Goal: Task Accomplishment & Management: Complete application form

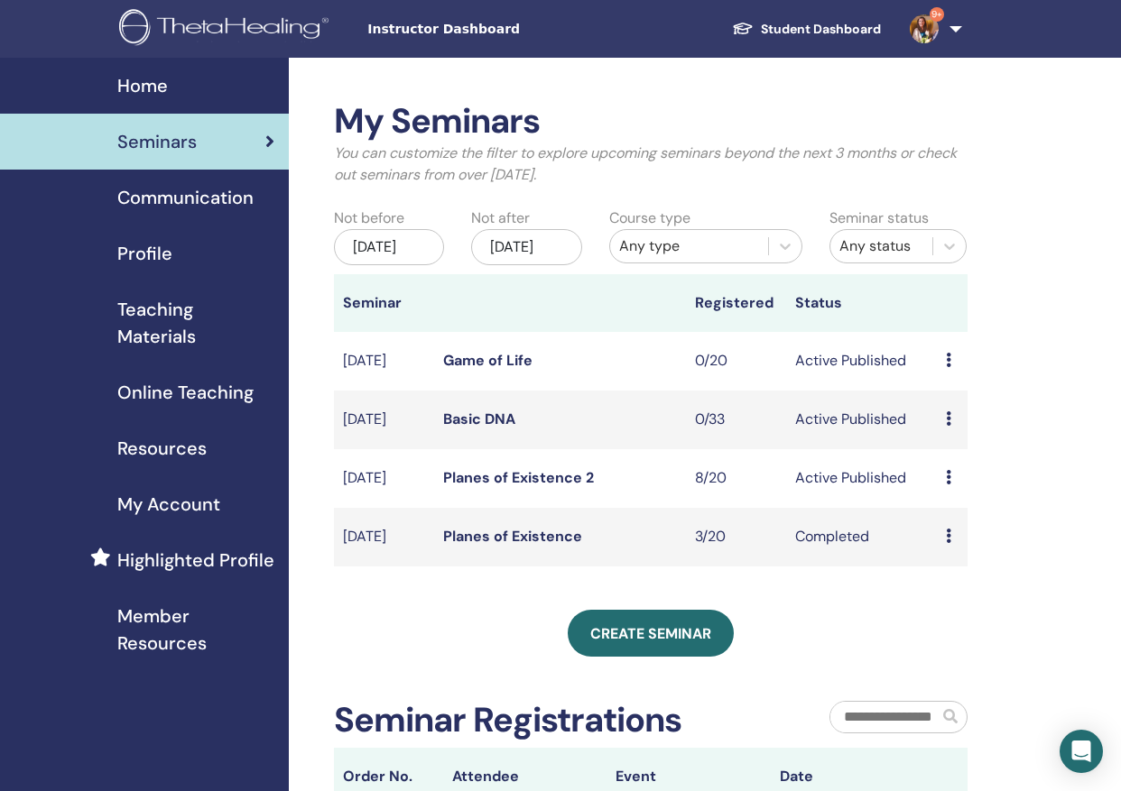
click at [139, 88] on span "Home" at bounding box center [142, 85] width 51 height 27
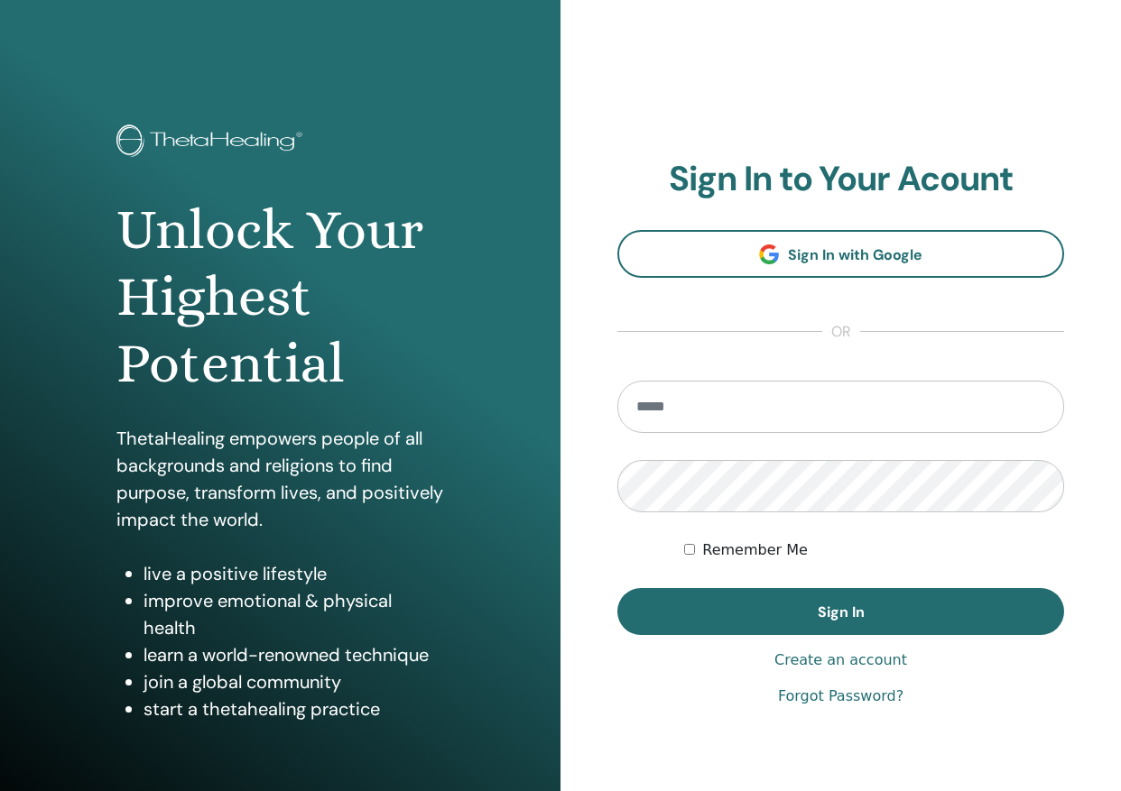
type input "**********"
click at [840, 612] on button "Sign In" at bounding box center [840, 611] width 447 height 47
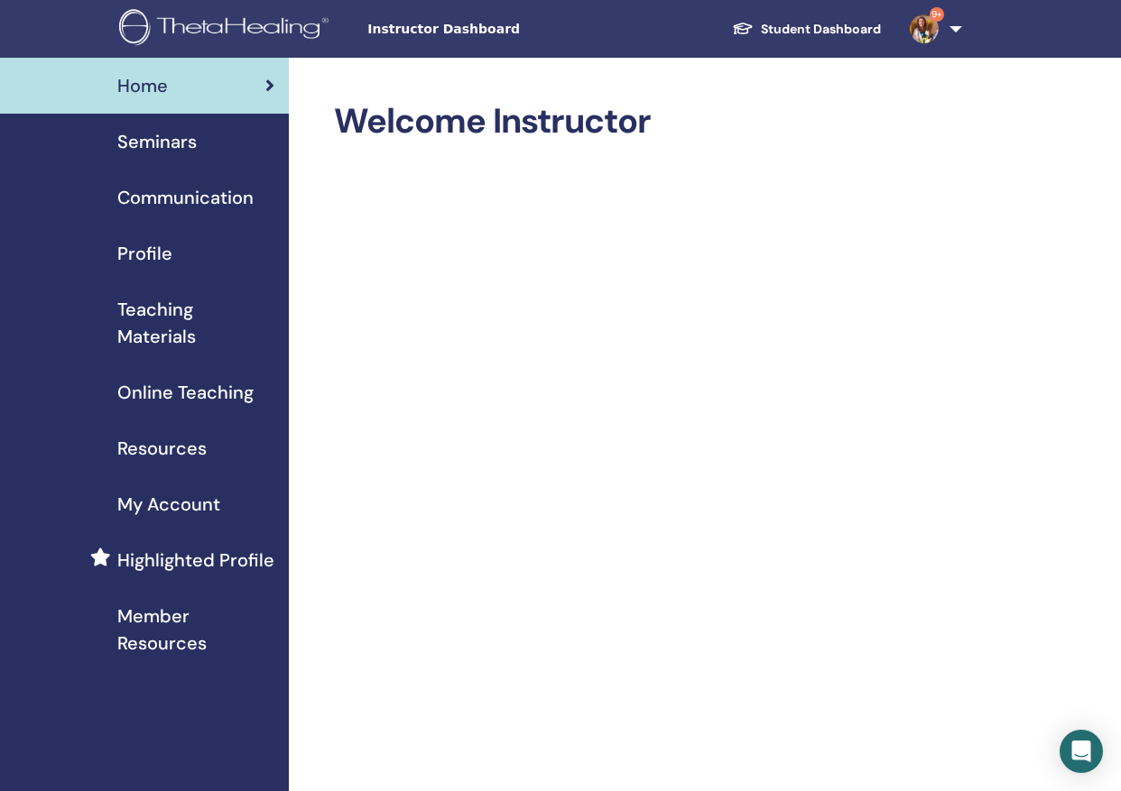
click at [469, 30] on span "Instructor Dashboard" at bounding box center [502, 29] width 271 height 19
click at [414, 34] on span "Instructor Dashboard" at bounding box center [502, 29] width 271 height 19
click at [180, 140] on span "Seminars" at bounding box center [156, 141] width 79 height 27
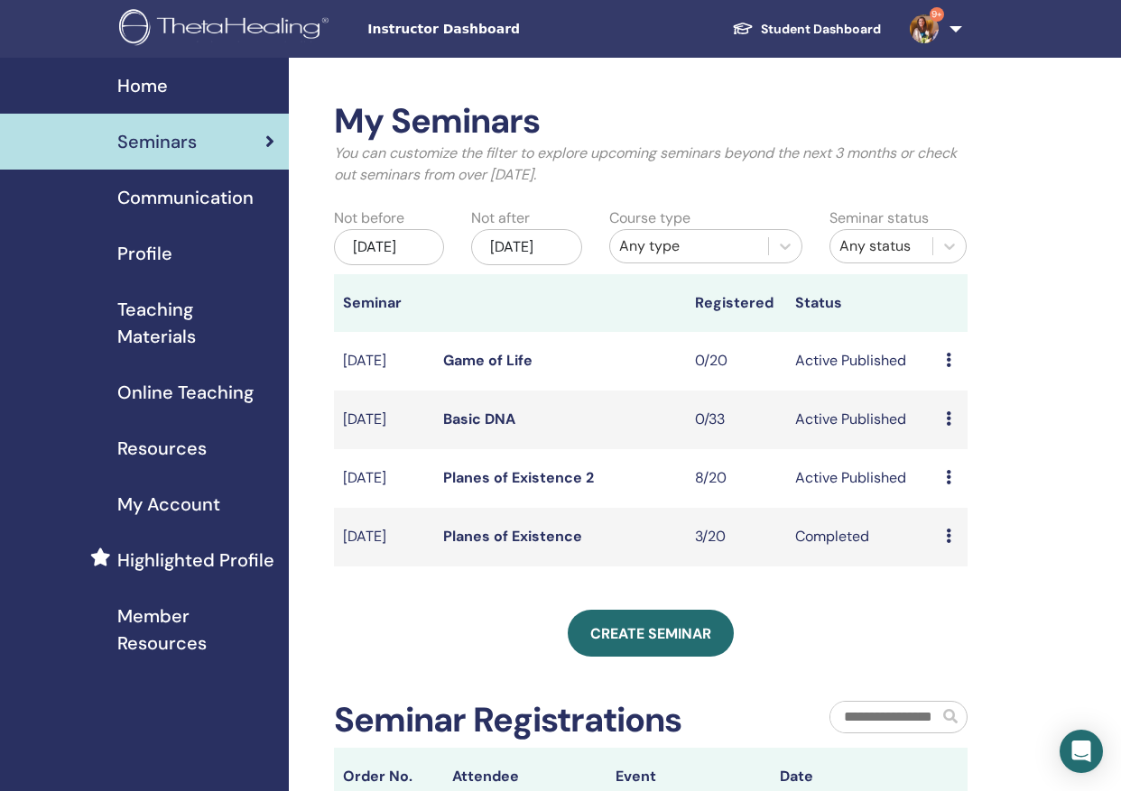
click at [553, 487] on link "Planes of Existence 2" at bounding box center [518, 477] width 151 height 19
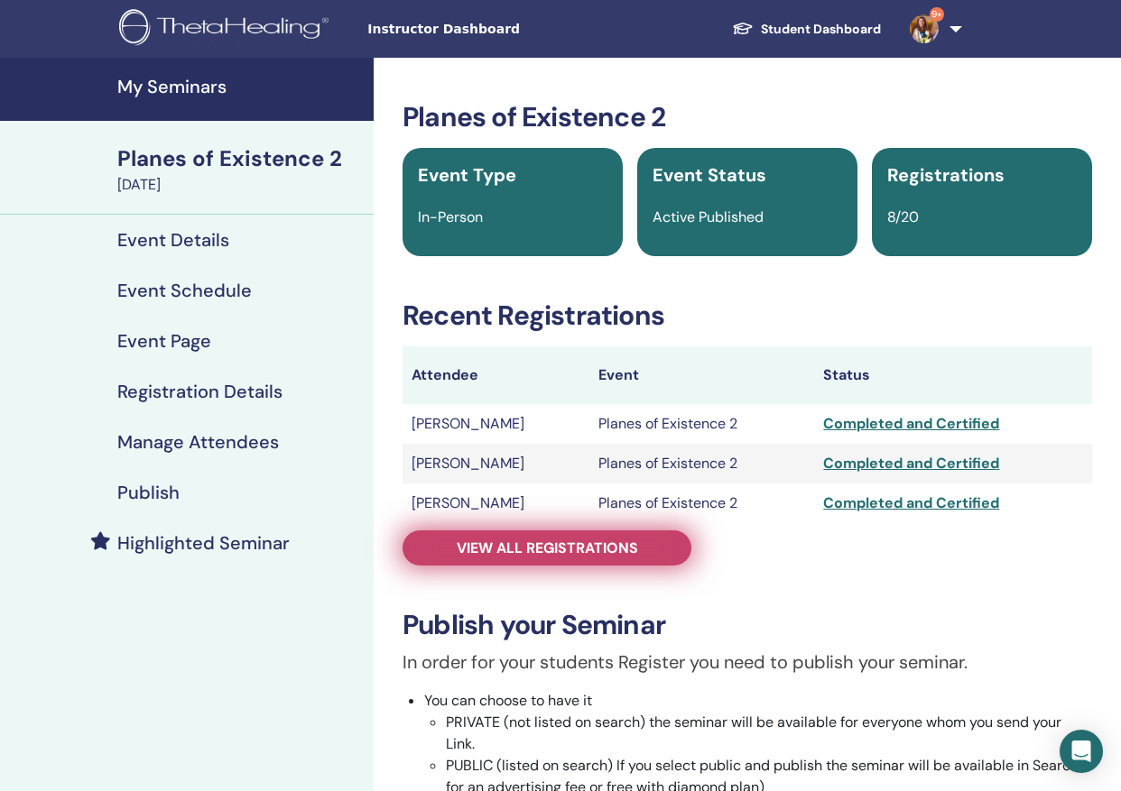
click at [567, 556] on span "View all registrations" at bounding box center [547, 548] width 181 height 19
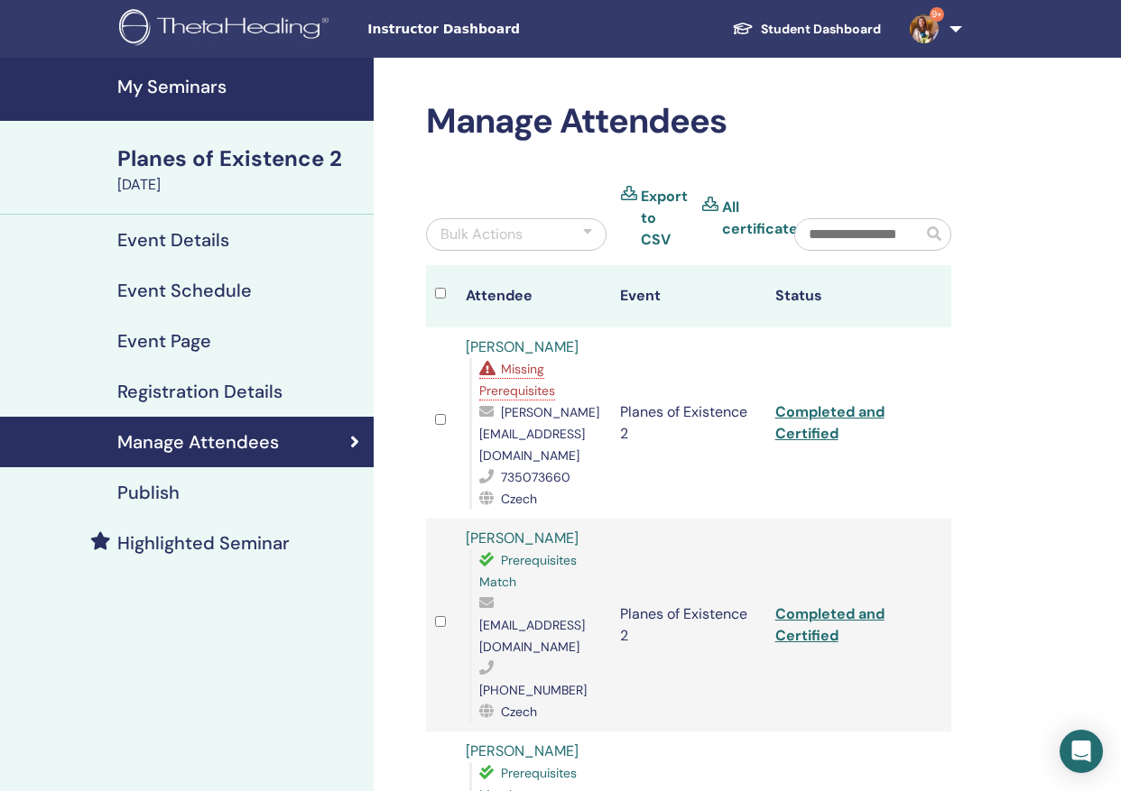
click at [181, 84] on h4 "My Seminars" at bounding box center [239, 87] width 245 height 22
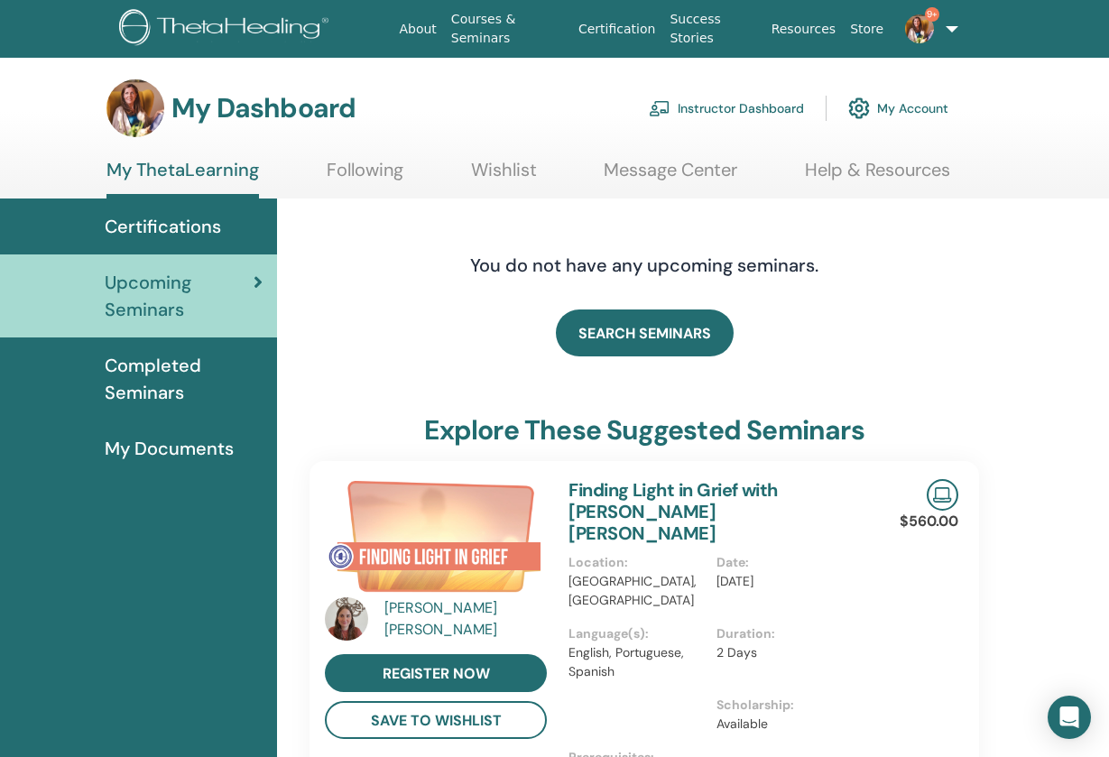
click at [725, 105] on link "Instructor Dashboard" at bounding box center [726, 108] width 155 height 40
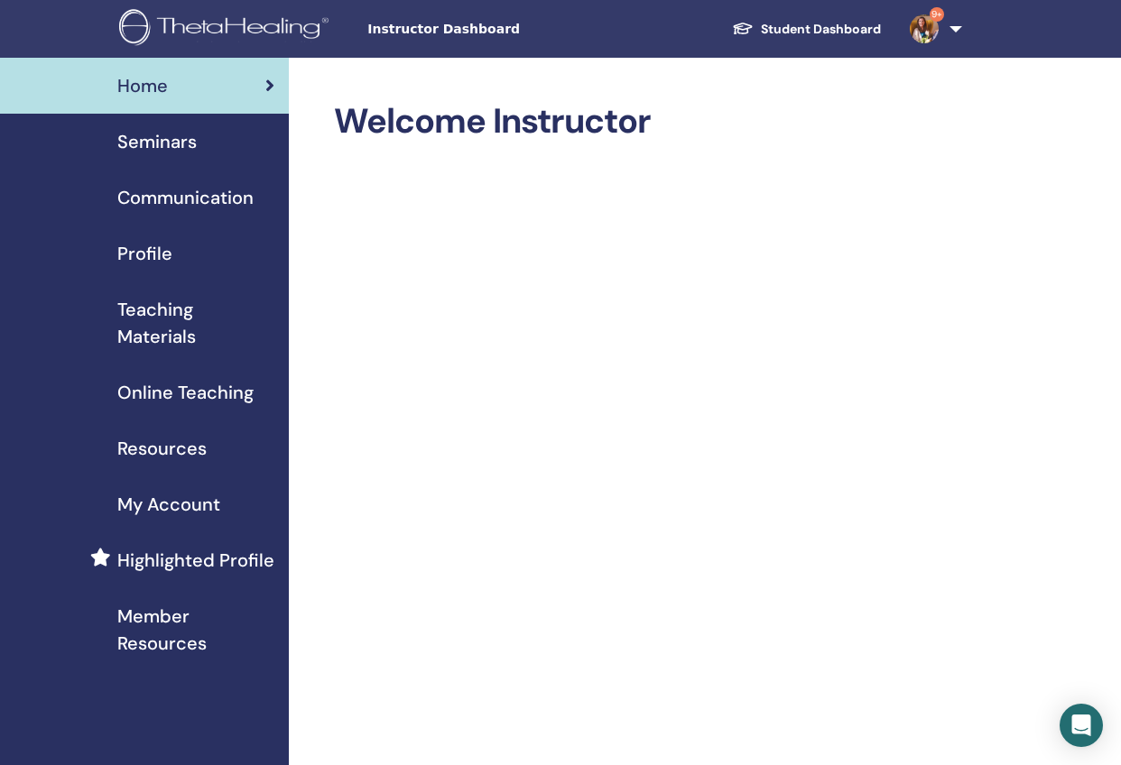
click at [174, 139] on span "Seminars" at bounding box center [156, 141] width 79 height 27
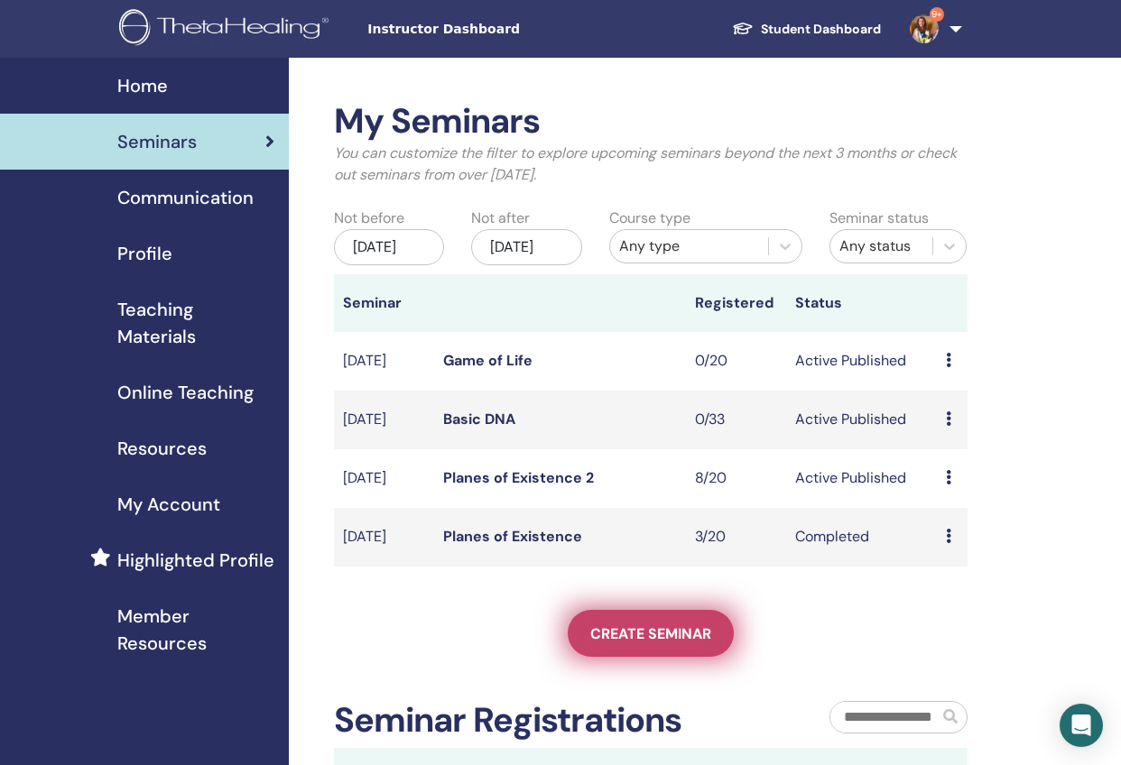
click at [685, 657] on link "Create seminar" at bounding box center [650, 633] width 166 height 47
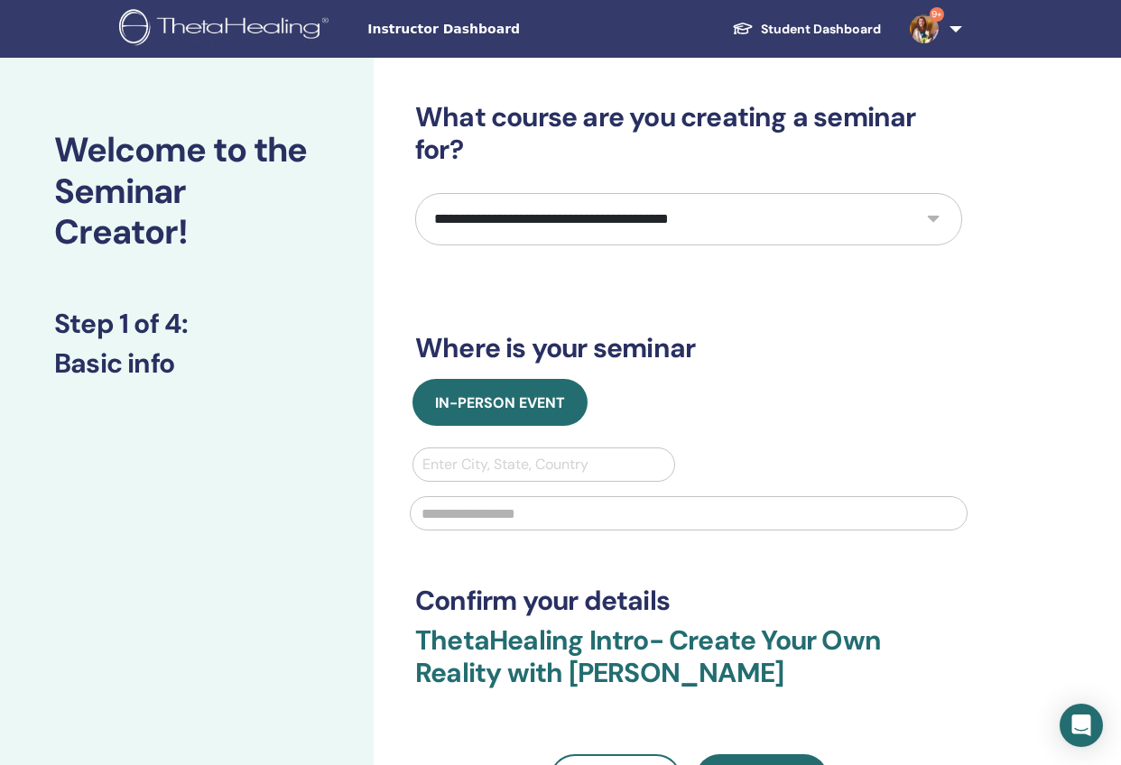
select select "****"
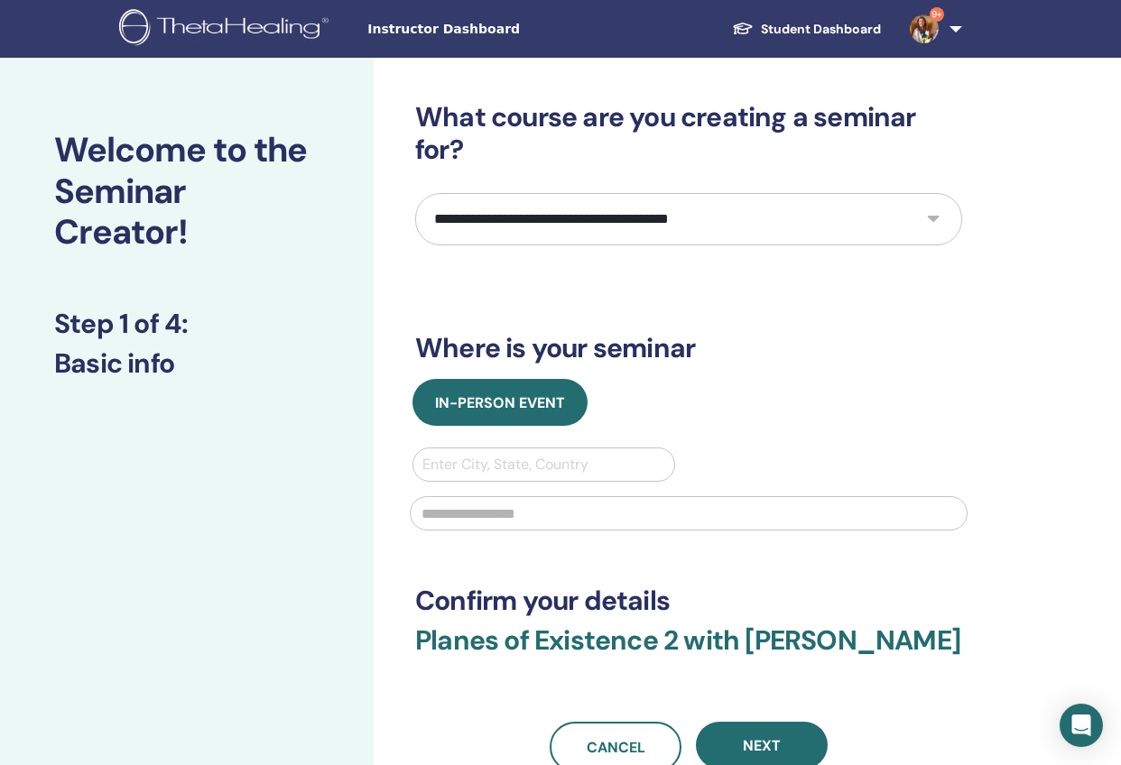
click at [521, 460] on div "Enter City, State, Country" at bounding box center [543, 465] width 243 height 22
type input "******"
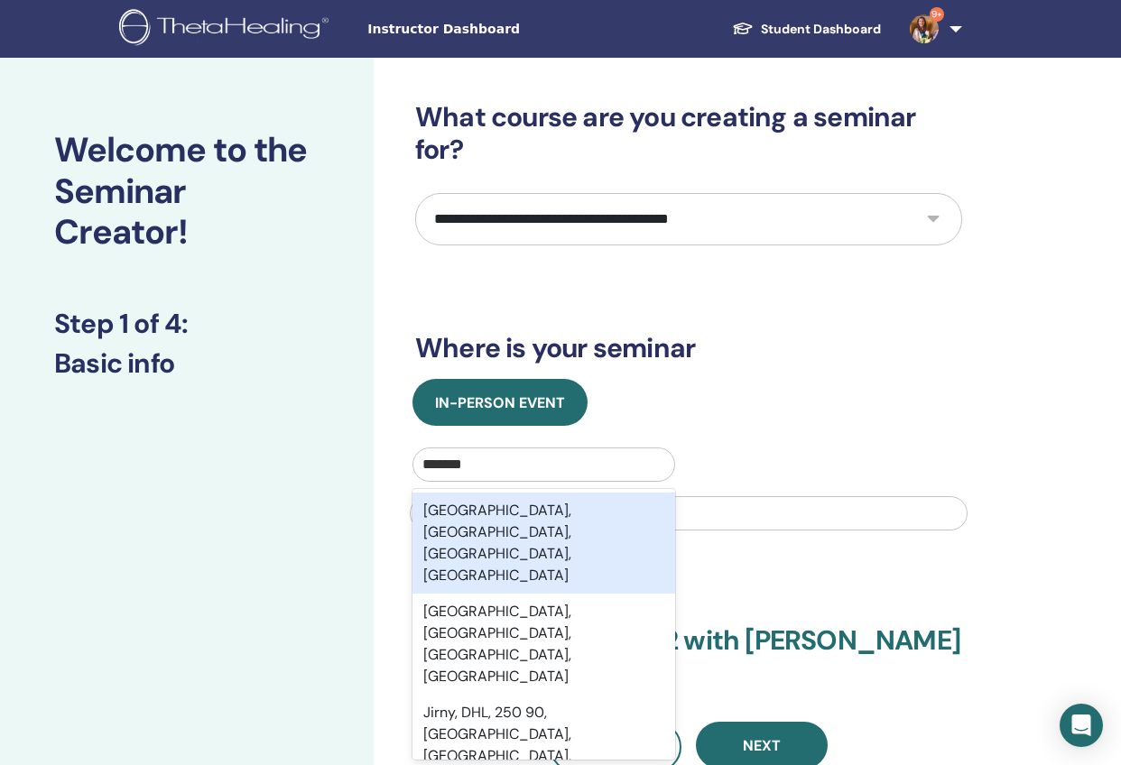
click at [578, 521] on div "Jirny, Praha-východ, Středočeský kraj, CZE" at bounding box center [543, 543] width 263 height 101
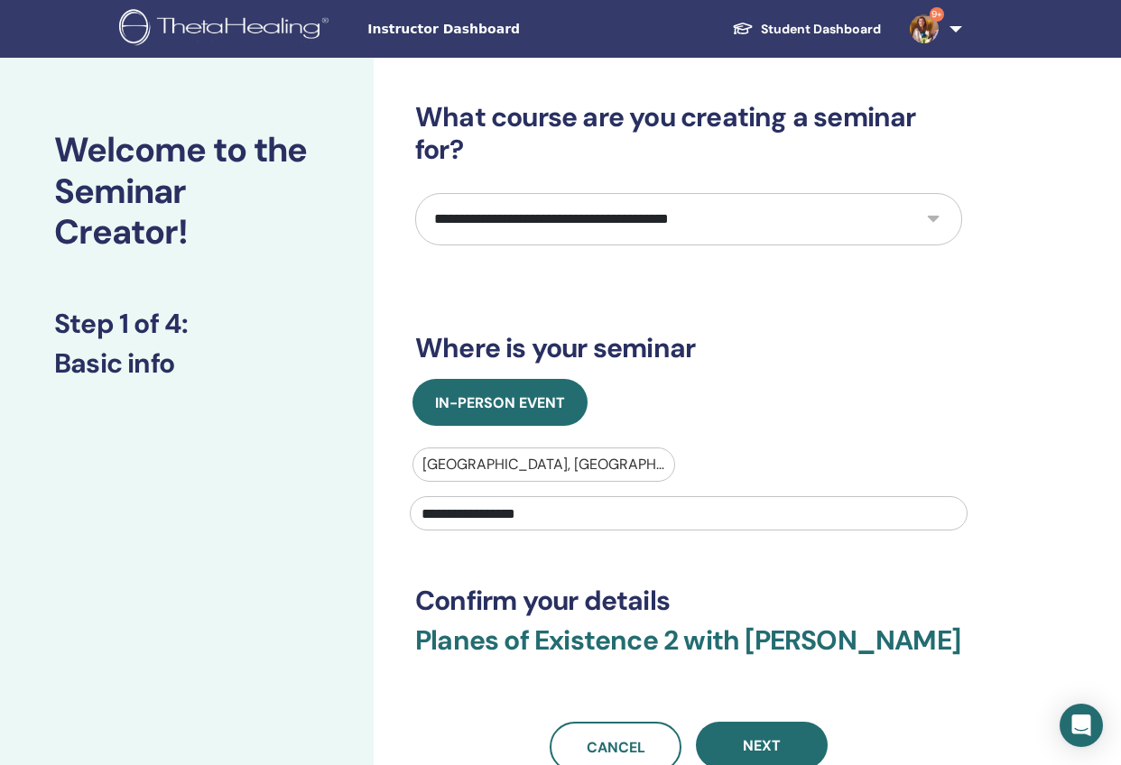
scroll to position [190, 0]
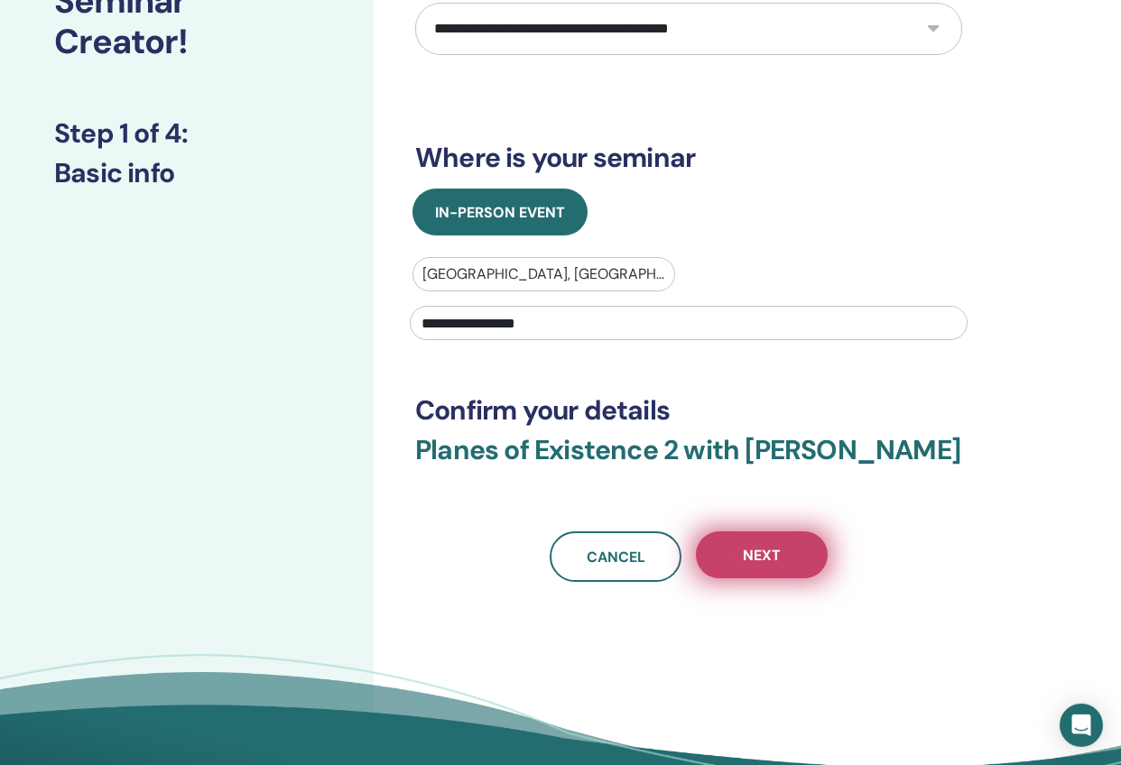
type input "**********"
click at [783, 578] on button "Next" at bounding box center [762, 554] width 132 height 47
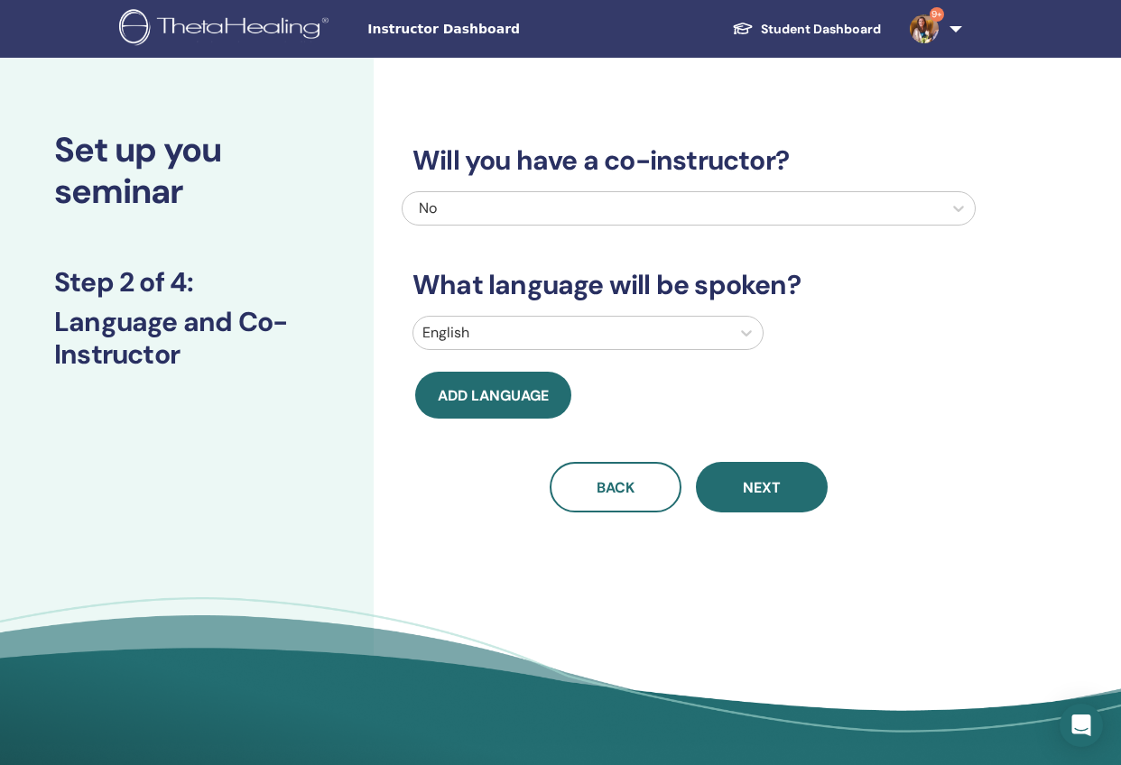
scroll to position [0, 0]
click at [960, 203] on icon at bounding box center [958, 208] width 18 height 18
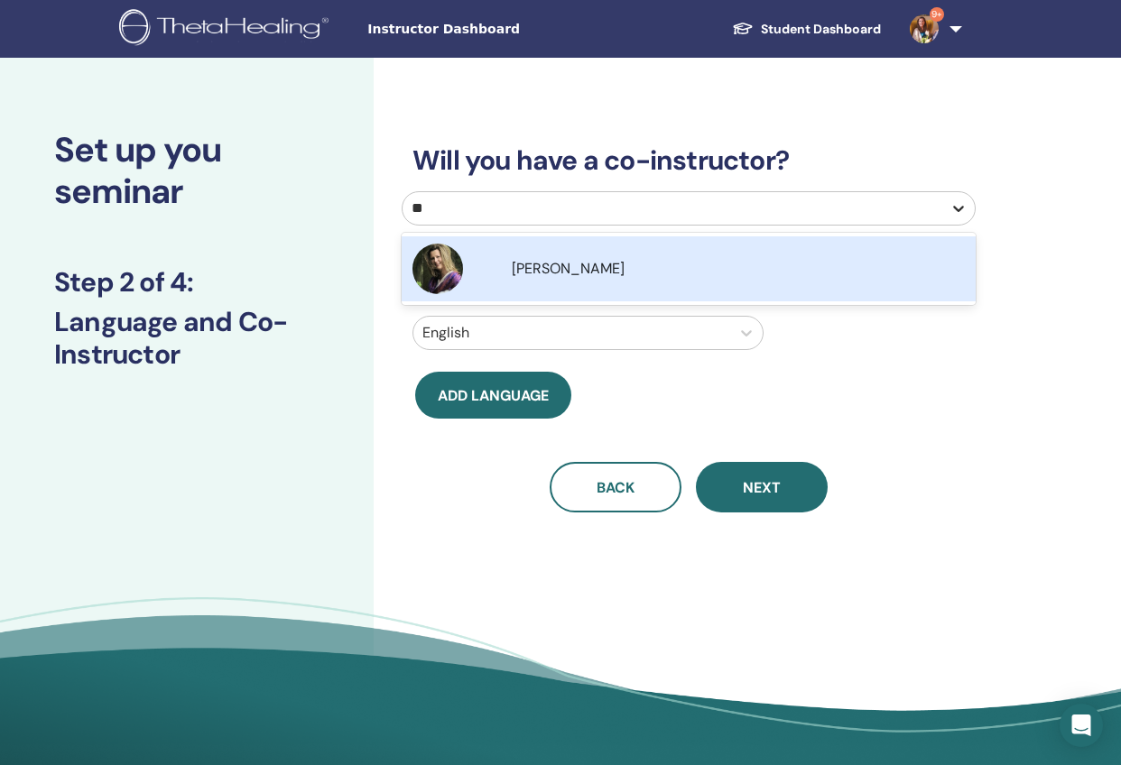
type input "***"
click at [679, 263] on div "Libuše Hanzalová" at bounding box center [738, 269] width 453 height 22
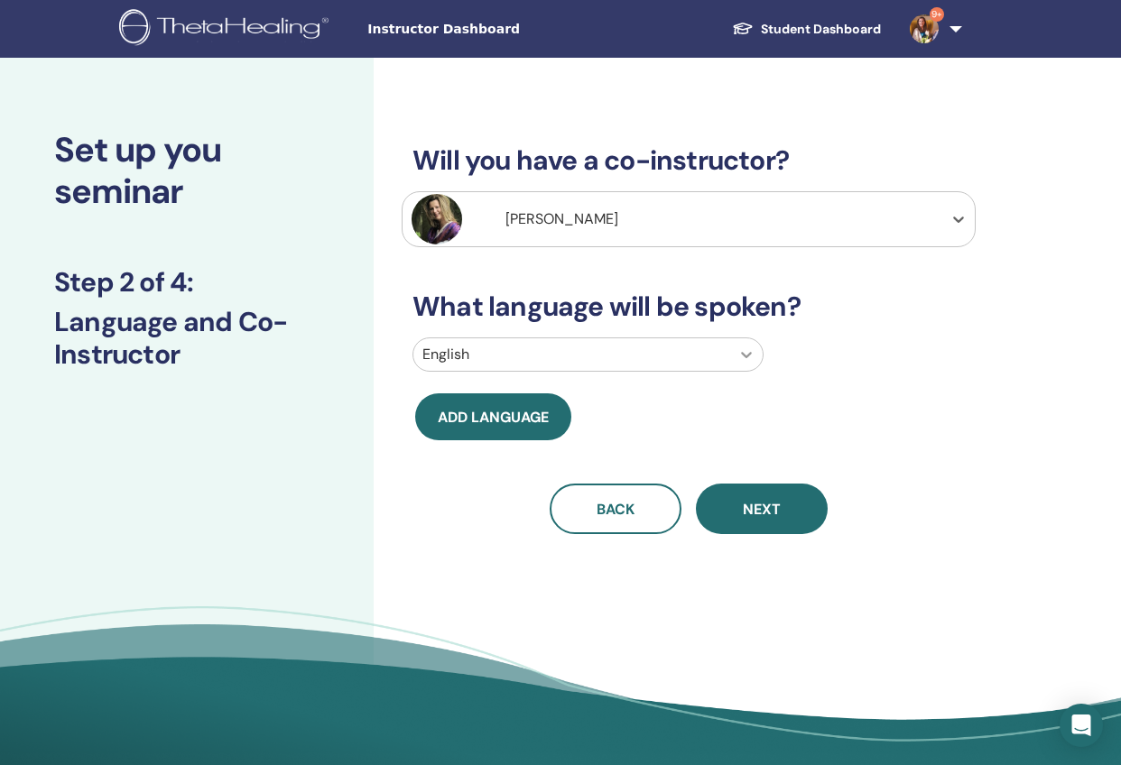
click at [748, 357] on icon at bounding box center [746, 355] width 18 height 18
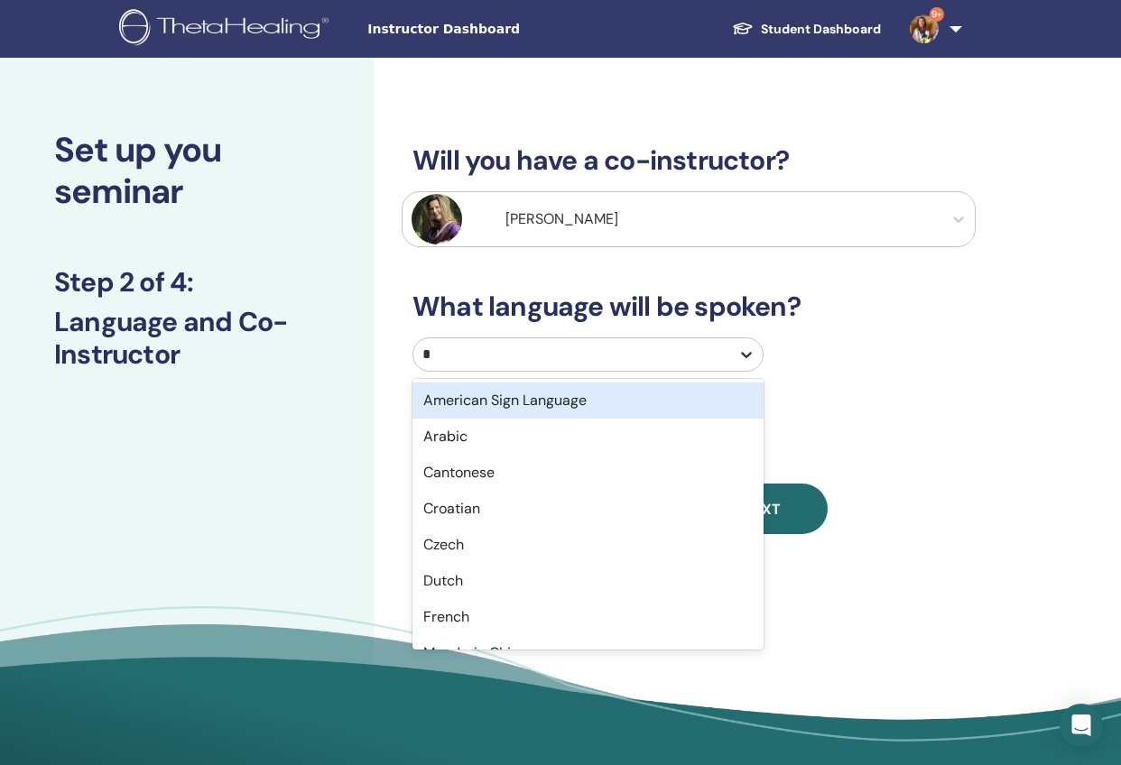
type input "**"
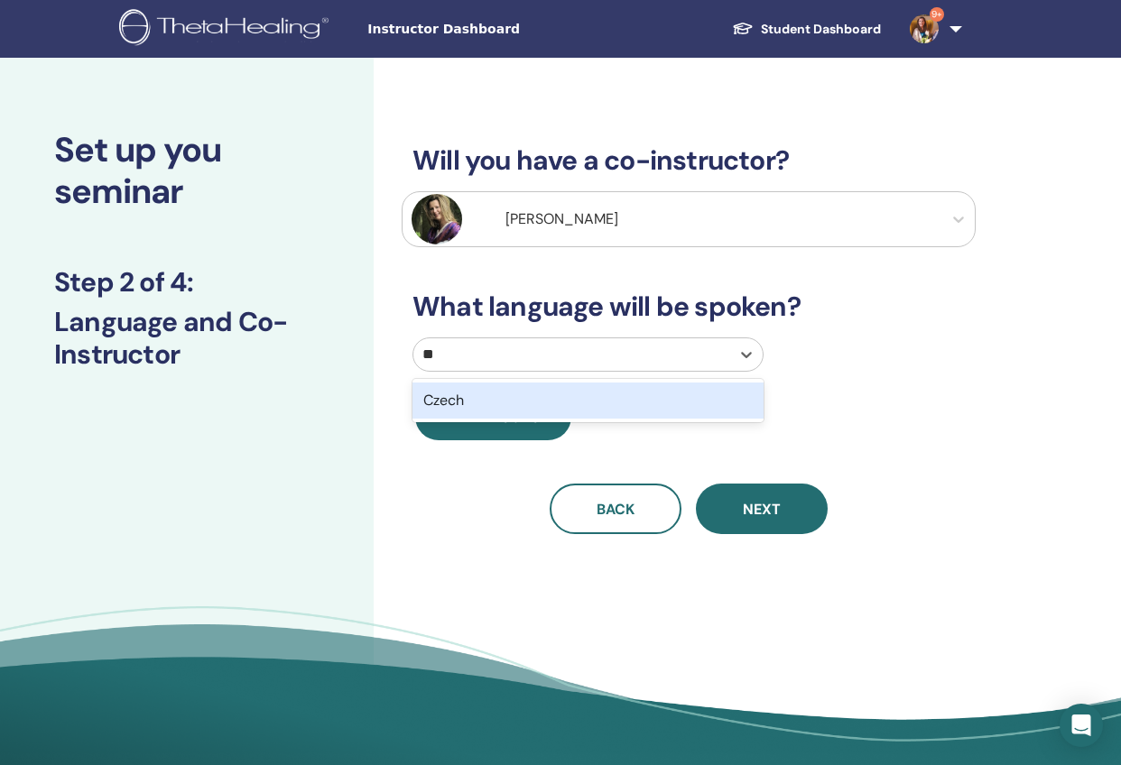
click at [709, 400] on div "Czech" at bounding box center [587, 401] width 351 height 36
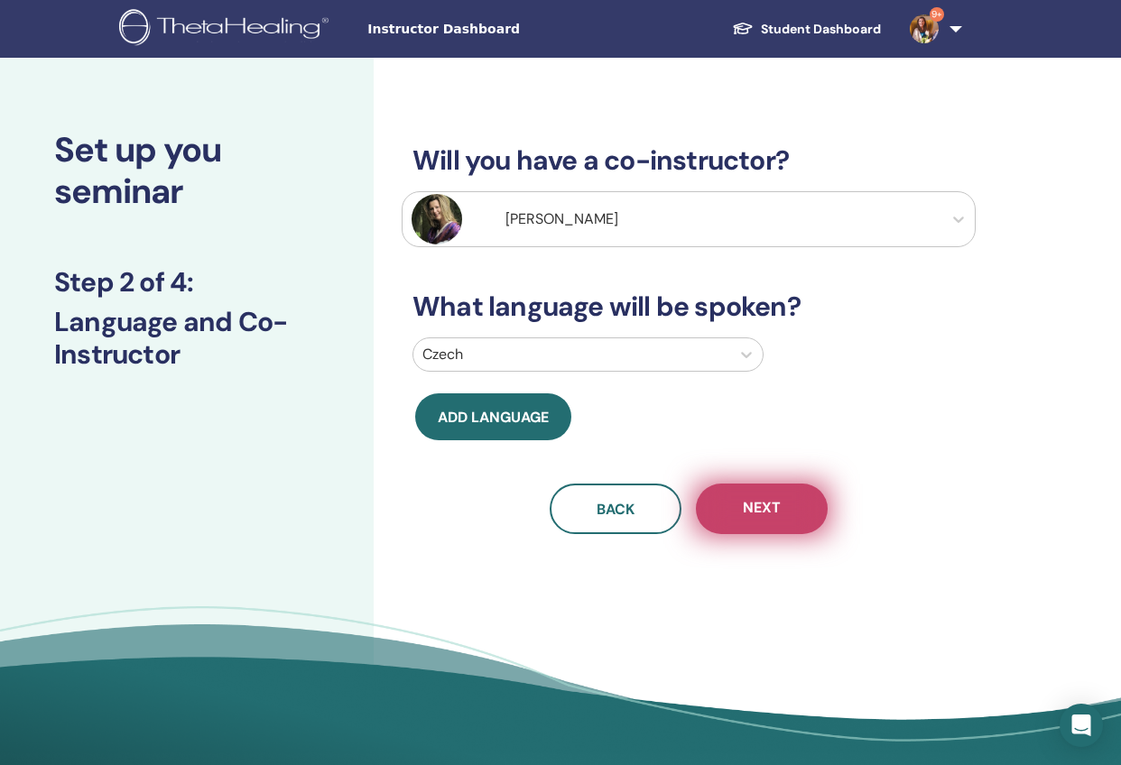
click at [783, 505] on button "Next" at bounding box center [762, 509] width 132 height 51
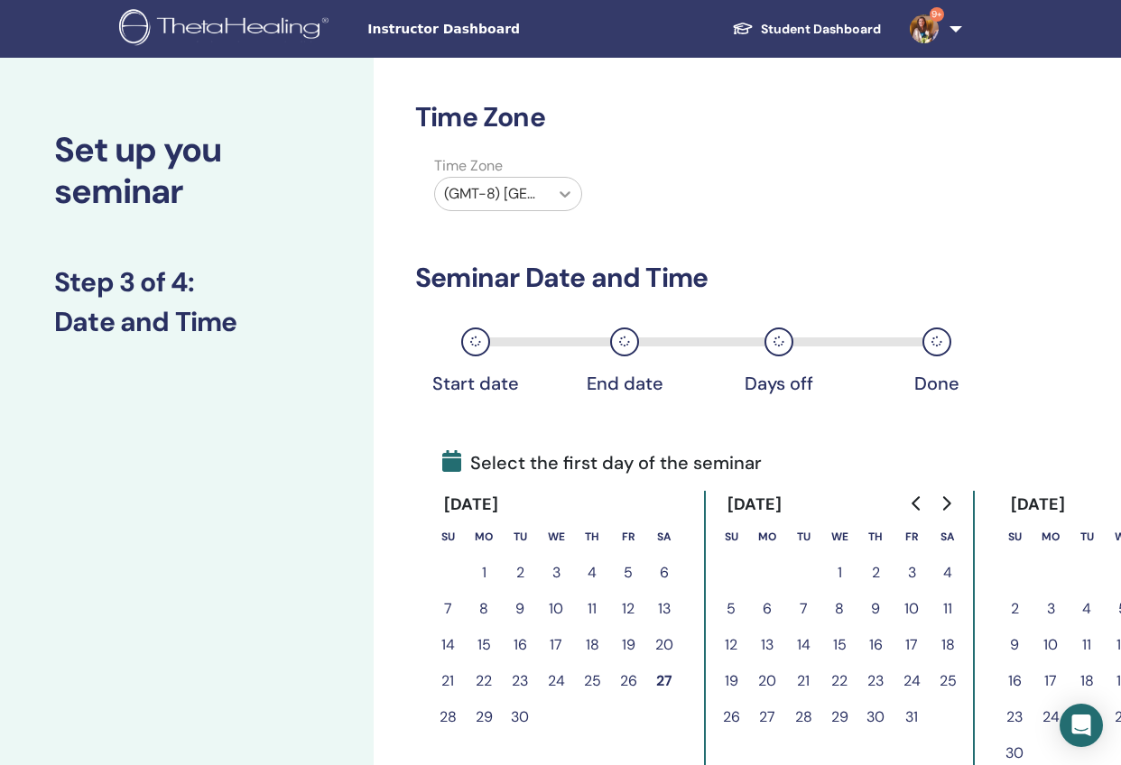
click at [566, 193] on icon at bounding box center [565, 194] width 18 height 18
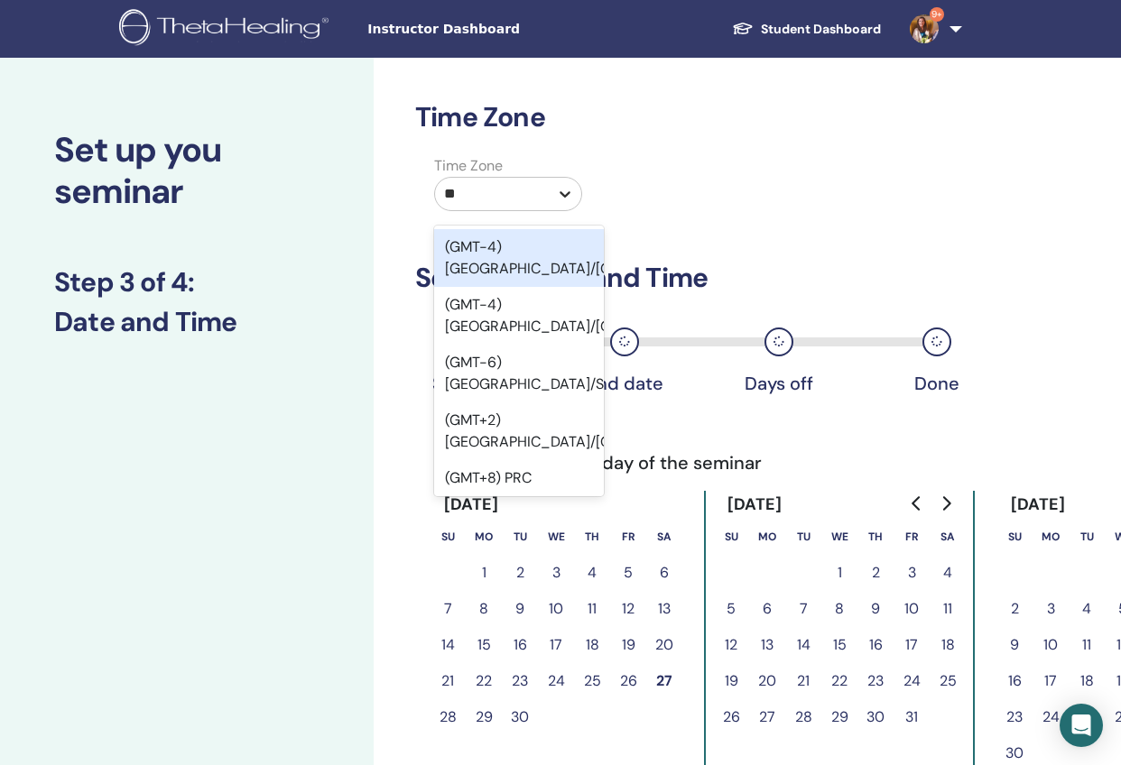
type input "***"
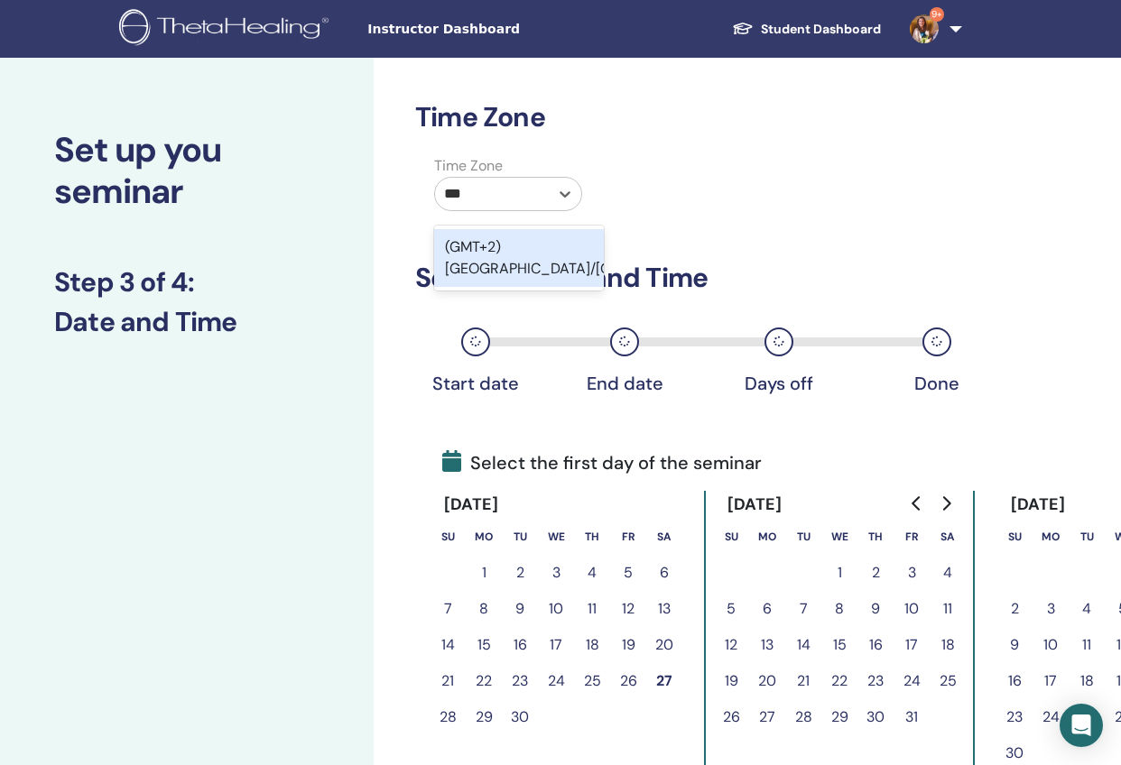
click at [512, 263] on div "(GMT+2) Europe/Prague" at bounding box center [519, 258] width 170 height 58
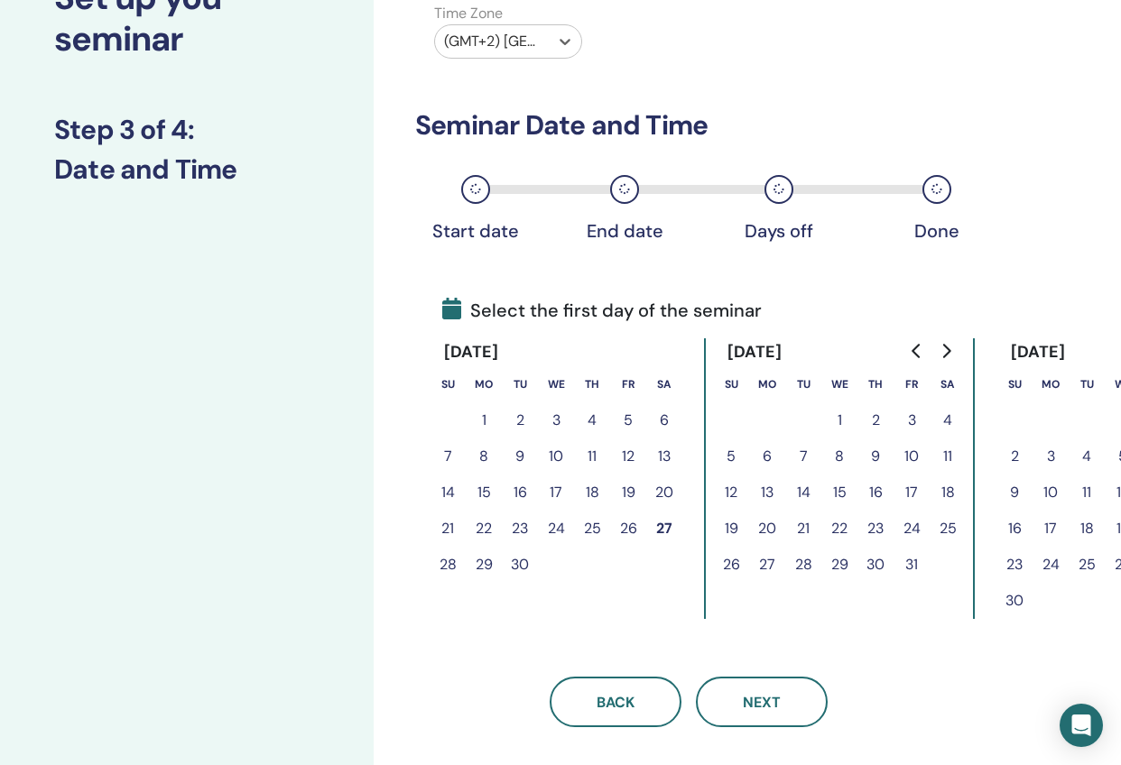
scroll to position [132, 0]
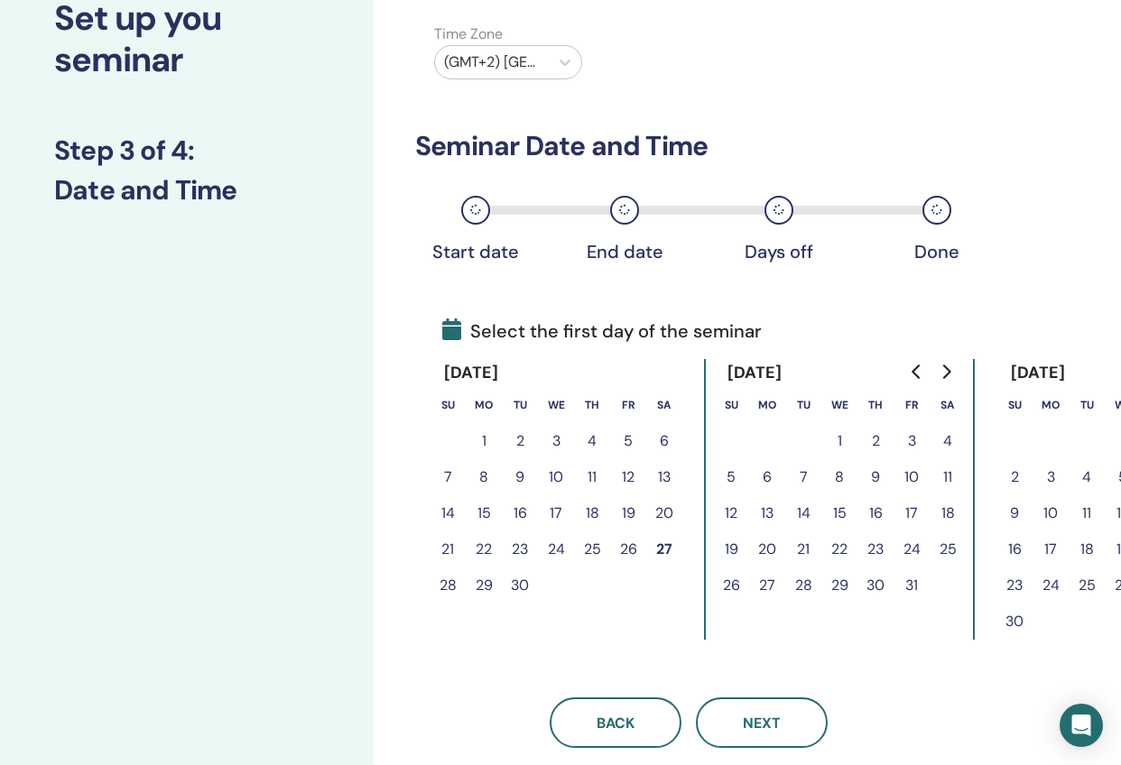
click at [943, 374] on icon "Go to next month" at bounding box center [945, 371] width 14 height 14
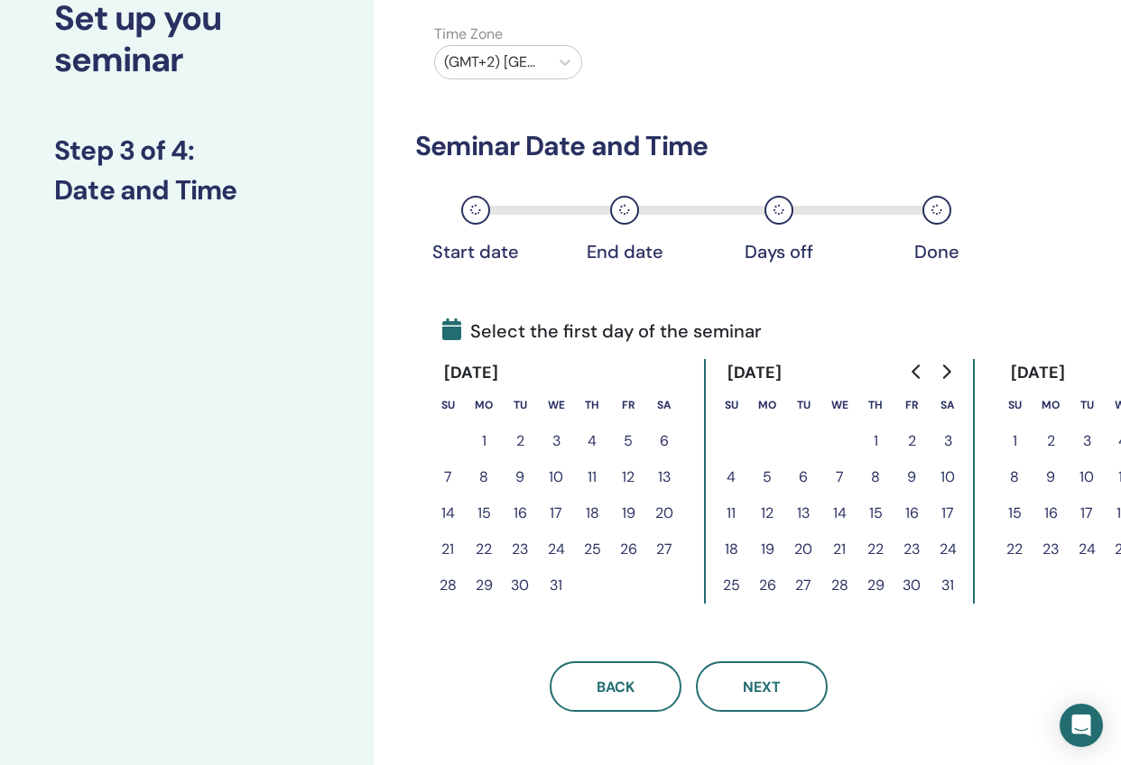
click at [736, 511] on button "11" at bounding box center [731, 513] width 36 height 36
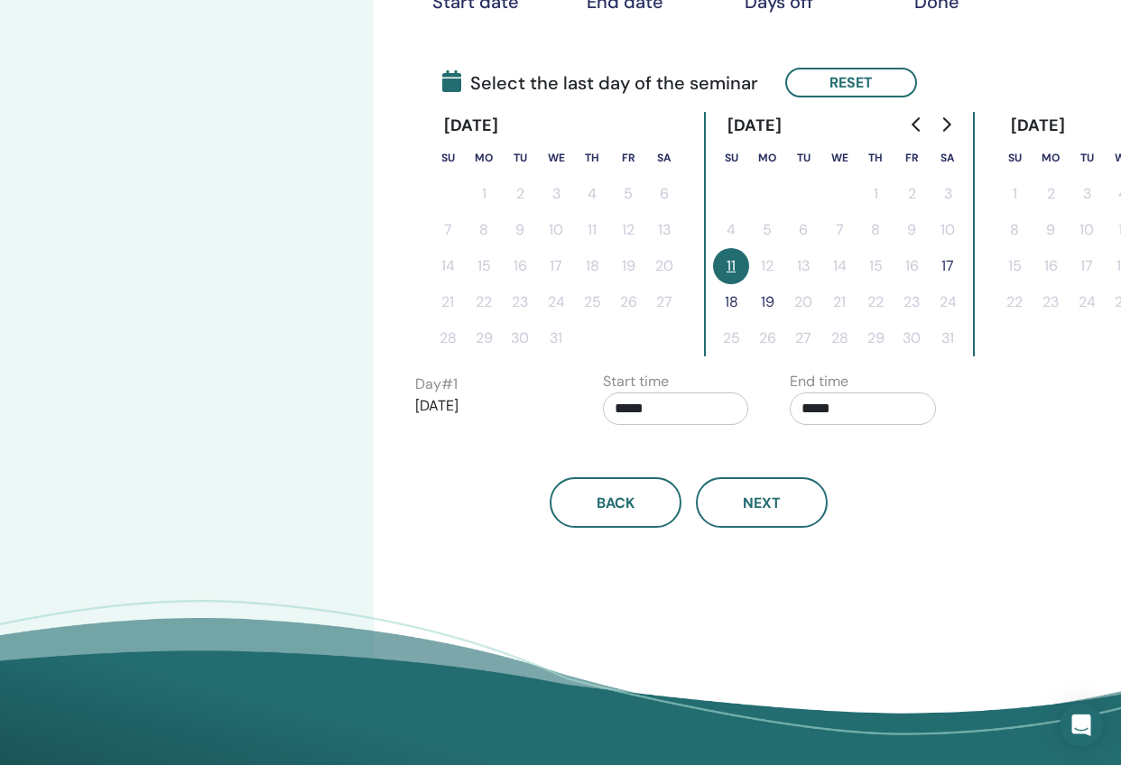
scroll to position [383, 0]
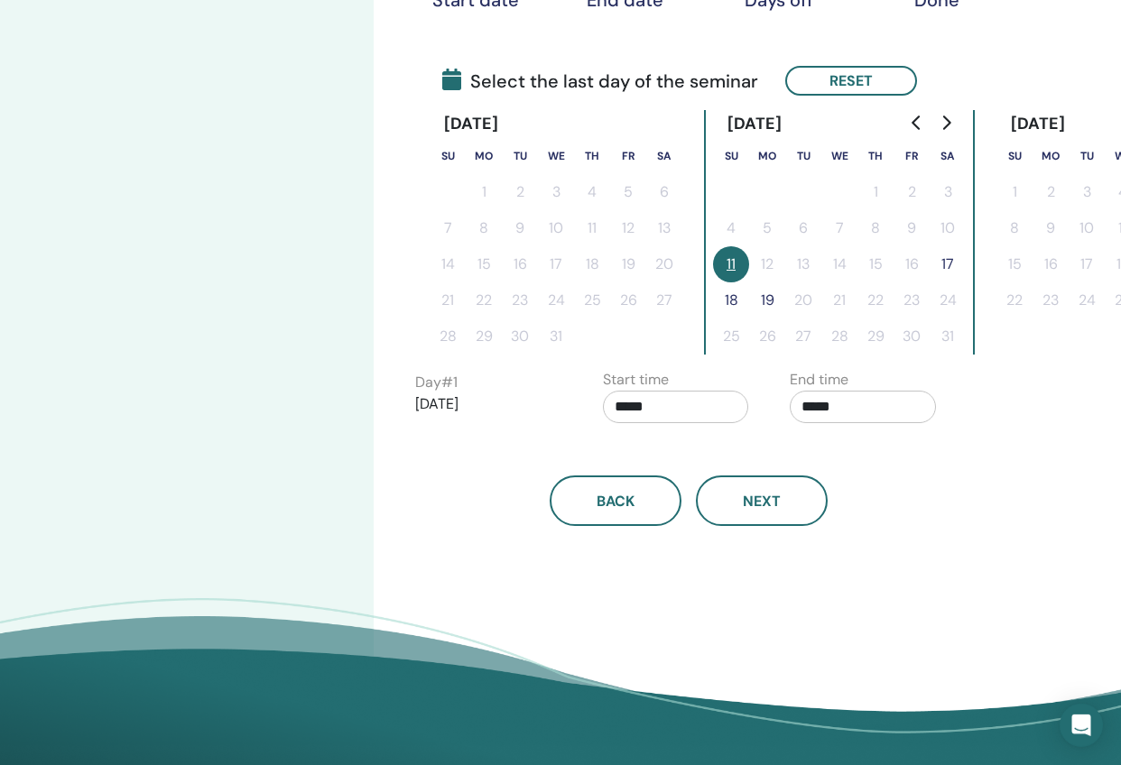
click at [948, 261] on button "17" at bounding box center [947, 264] width 36 height 36
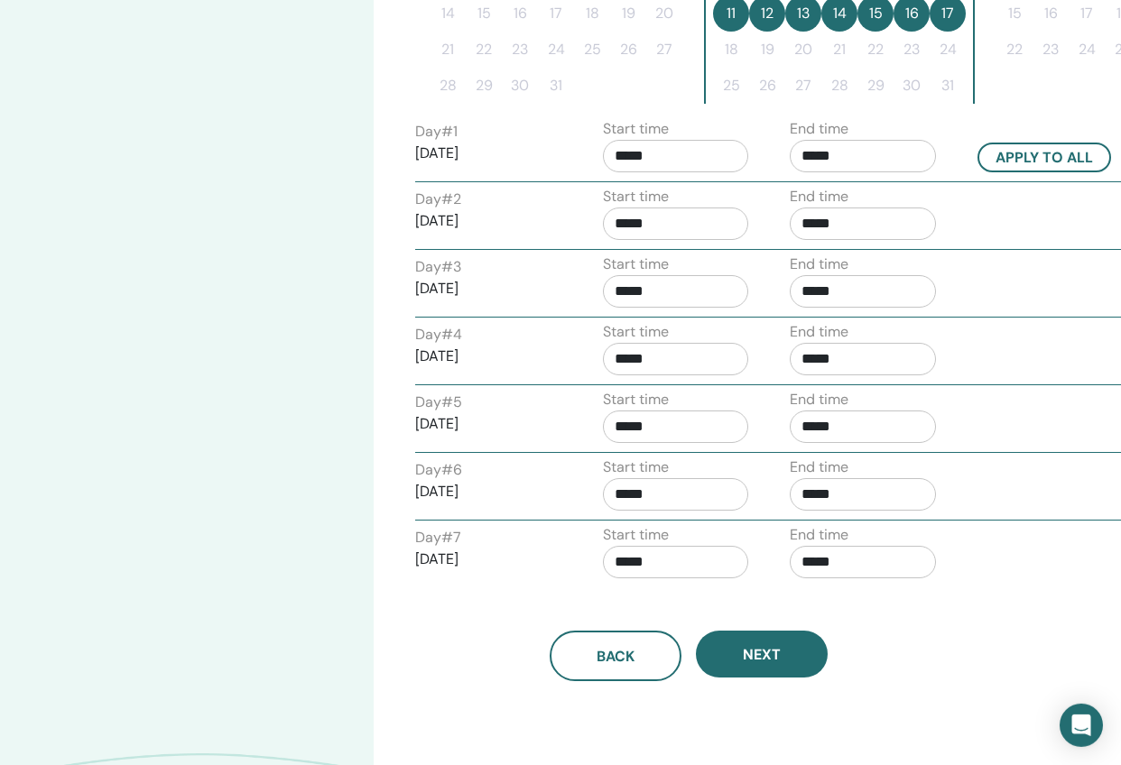
scroll to position [705, 0]
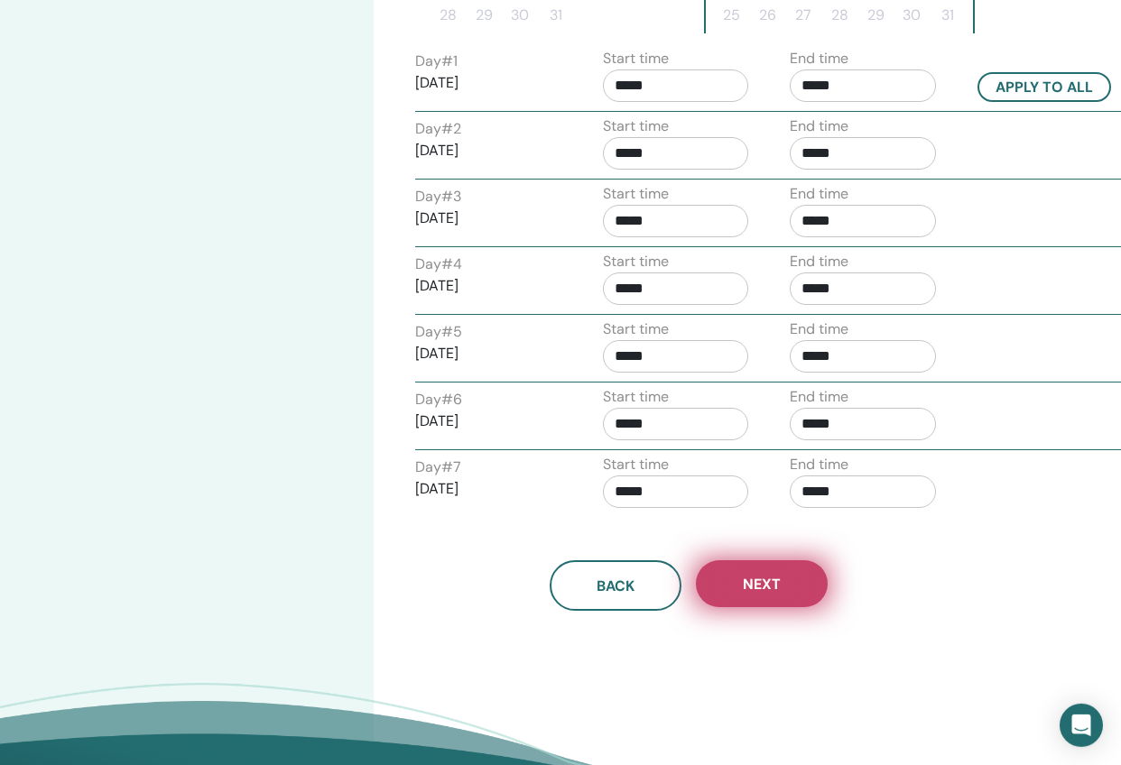
click at [772, 588] on span "Next" at bounding box center [762, 584] width 38 height 19
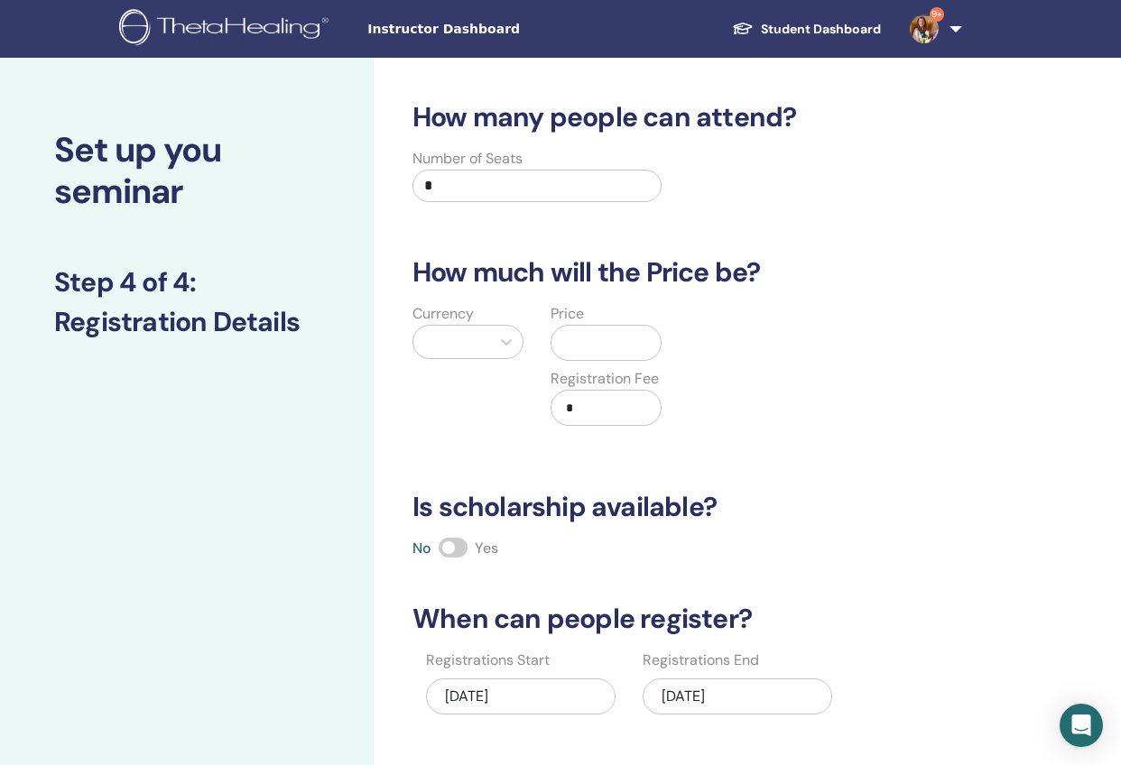
scroll to position [0, 0]
click at [439, 186] on input "*" at bounding box center [536, 186] width 249 height 32
type input "**"
click at [505, 337] on icon at bounding box center [506, 342] width 18 height 18
type input "**"
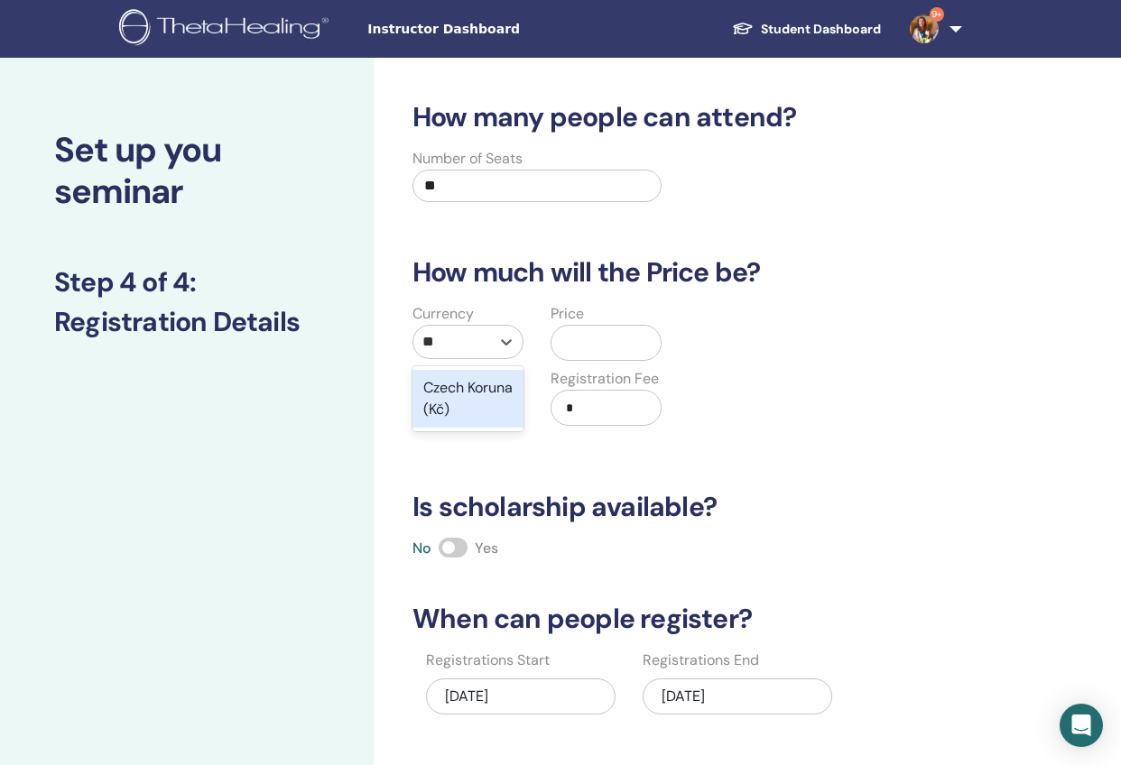
click at [475, 400] on div "Czech Koruna (Kč)" at bounding box center [467, 399] width 111 height 58
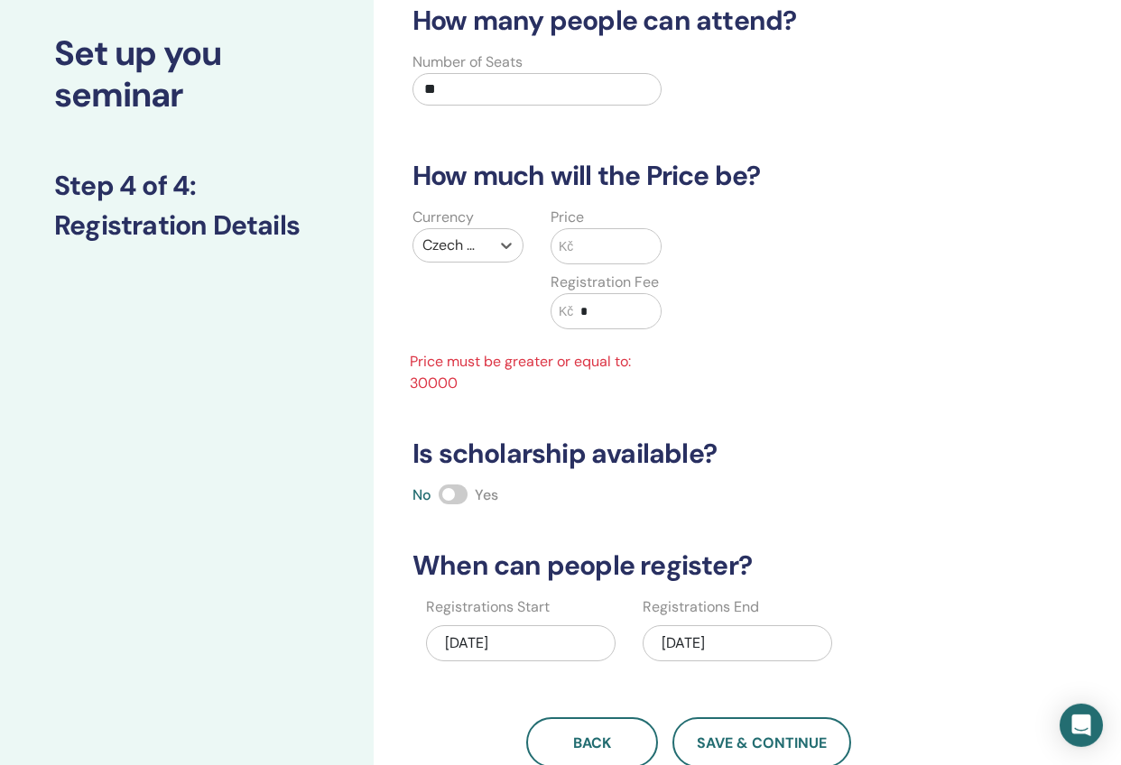
scroll to position [272, 0]
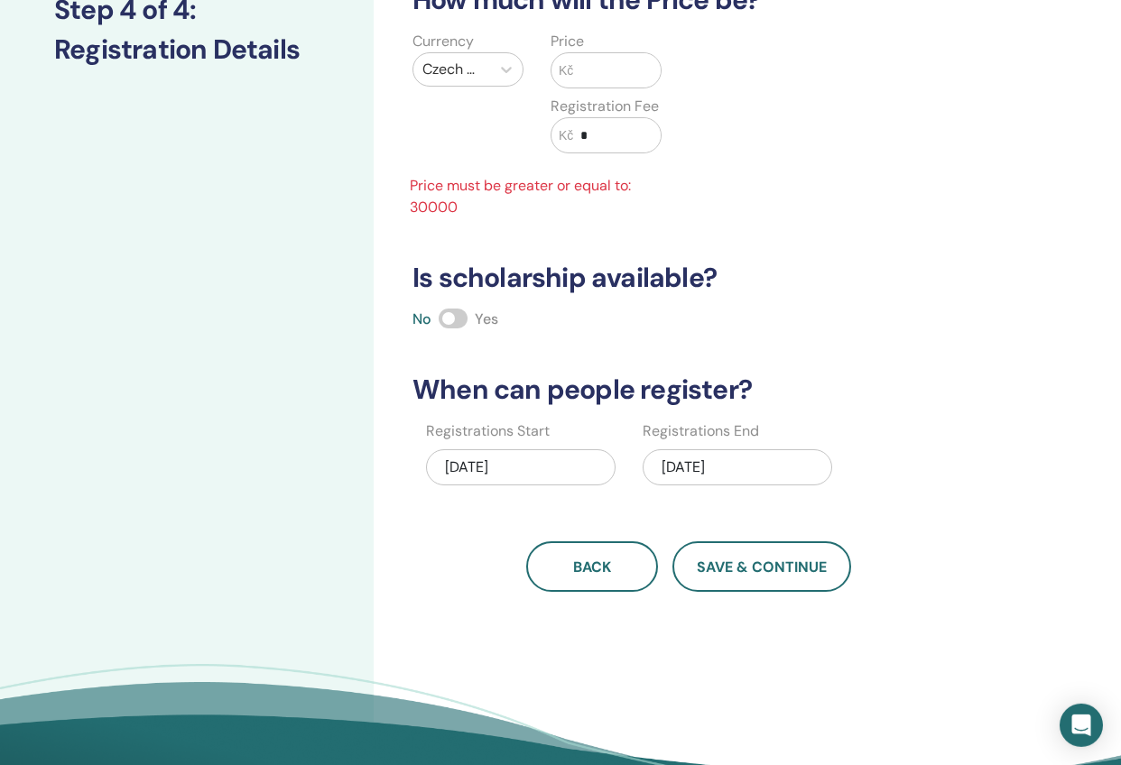
click at [599, 69] on input "text" at bounding box center [617, 70] width 88 height 34
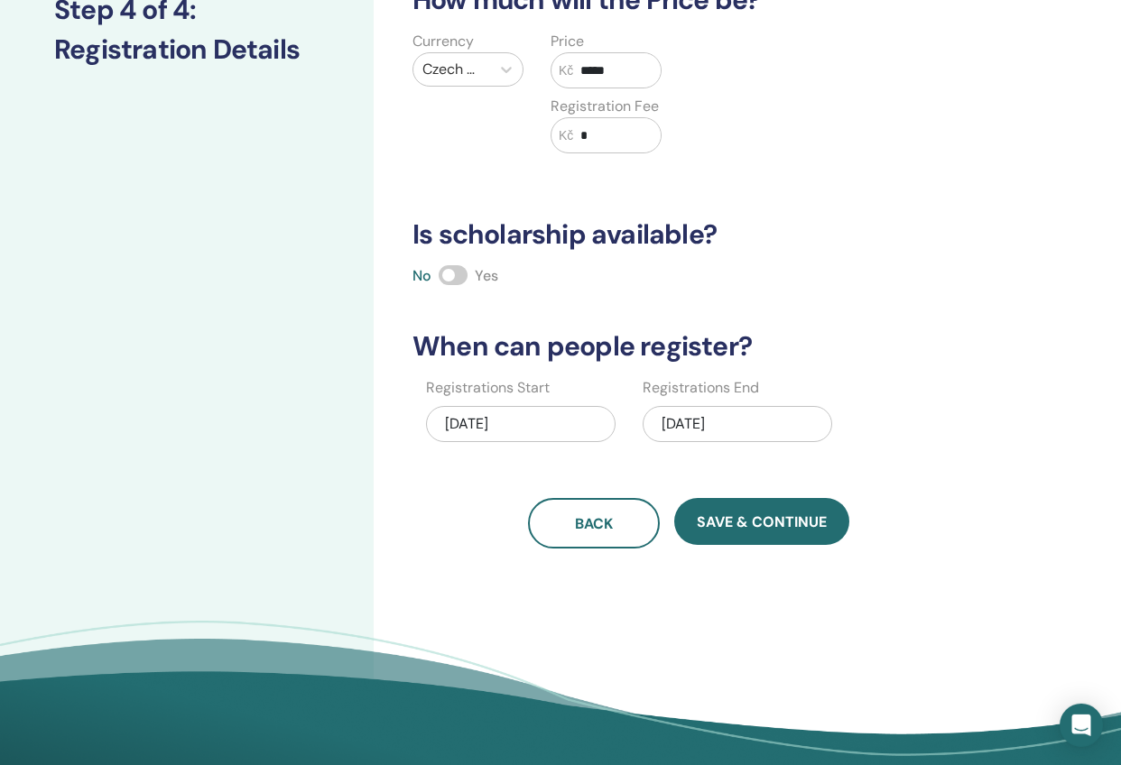
type input "*****"
click at [452, 273] on span at bounding box center [452, 275] width 29 height 20
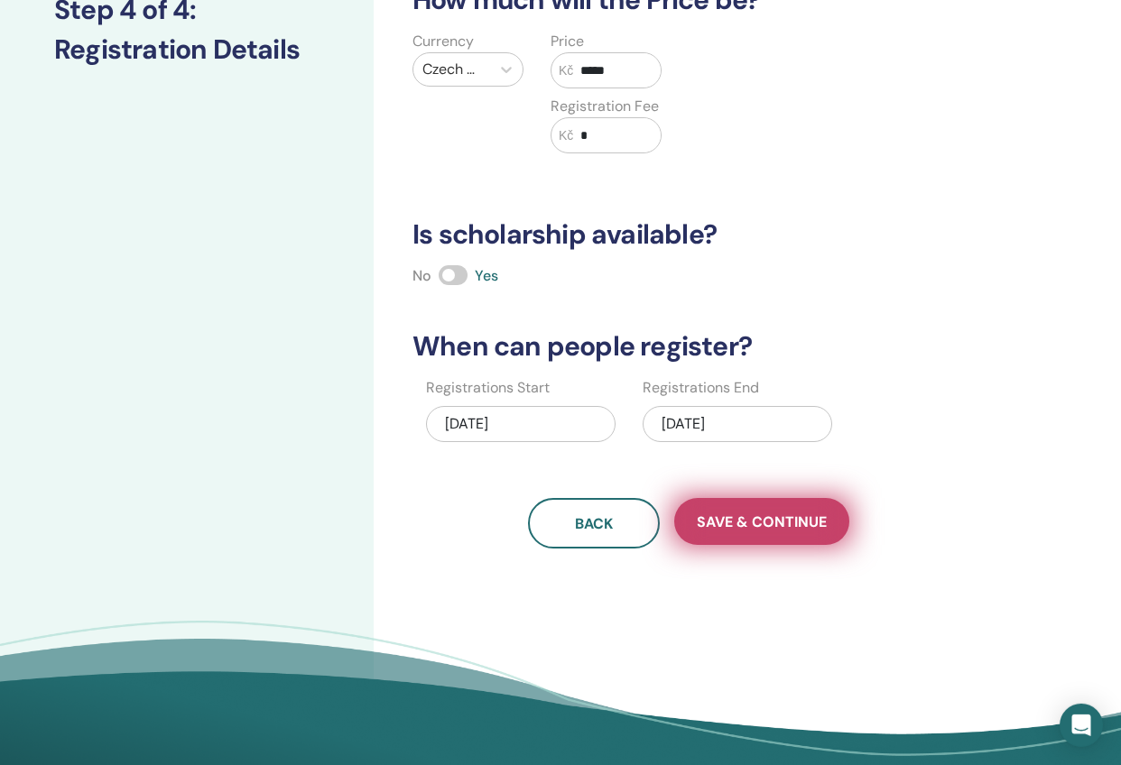
click at [773, 521] on span "Save & Continue" at bounding box center [761, 521] width 130 height 19
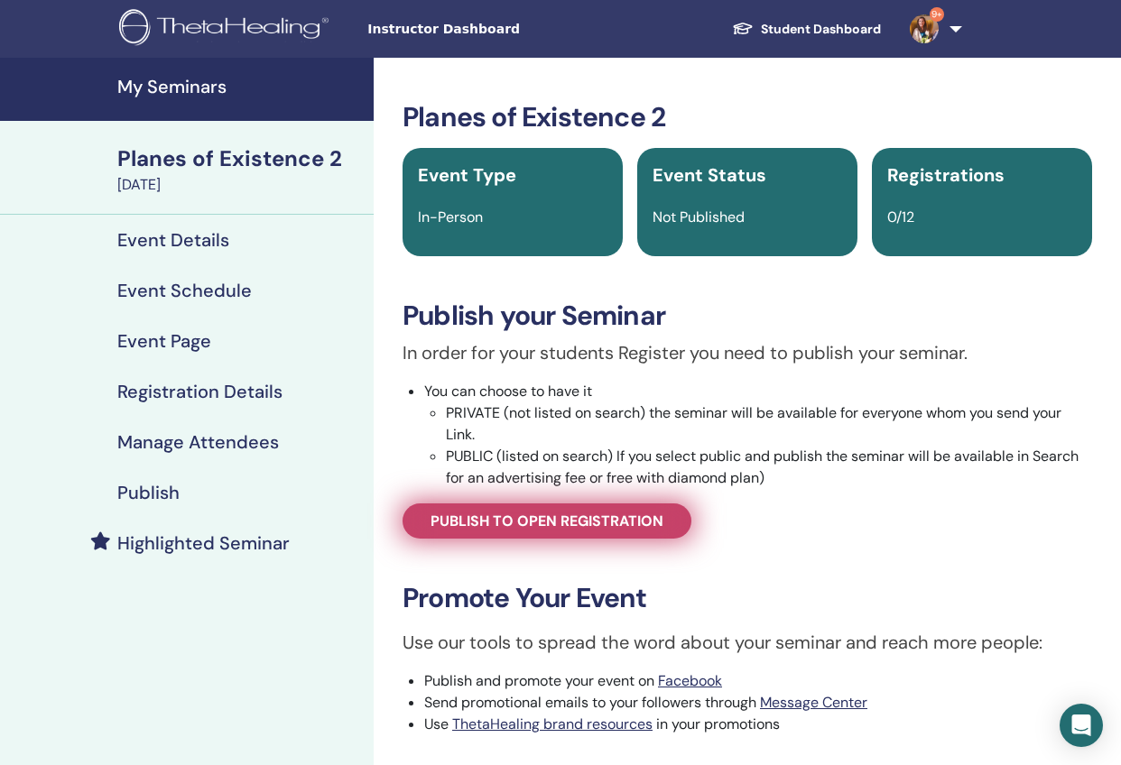
click at [571, 522] on span "Publish to open registration" at bounding box center [546, 521] width 233 height 19
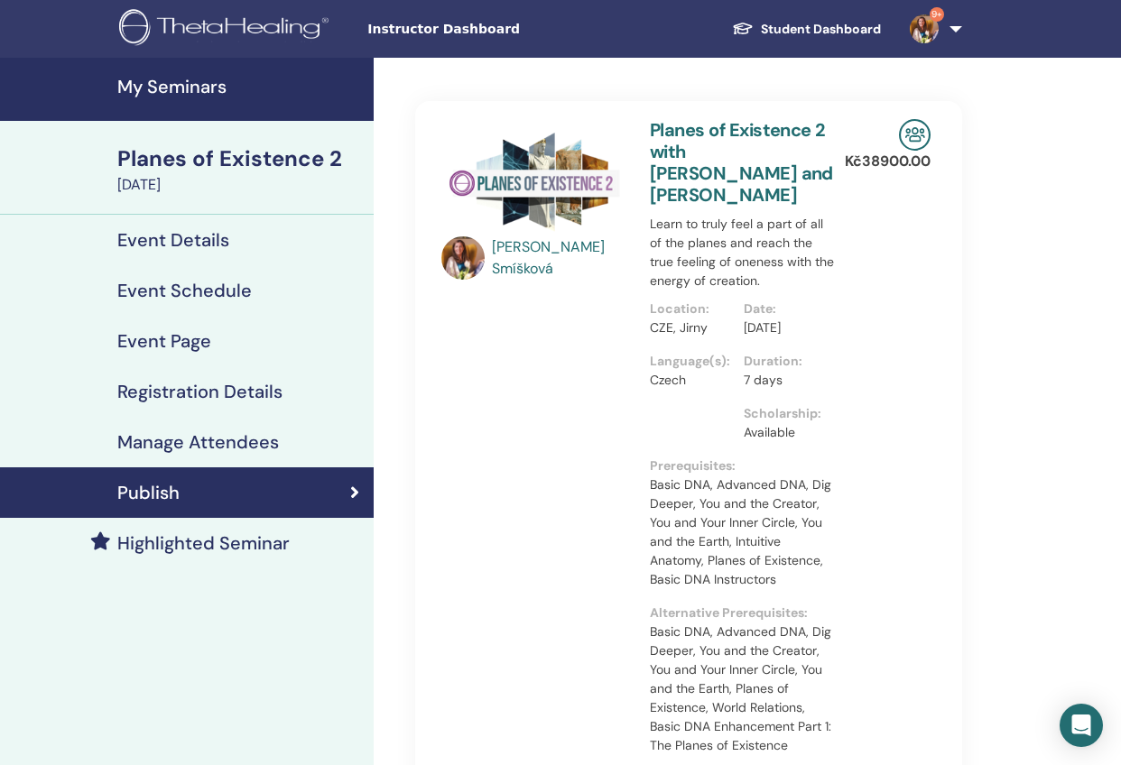
click at [175, 498] on h4 "Publish" at bounding box center [148, 493] width 62 height 22
click at [304, 494] on div "Publish" at bounding box center [186, 493] width 345 height 22
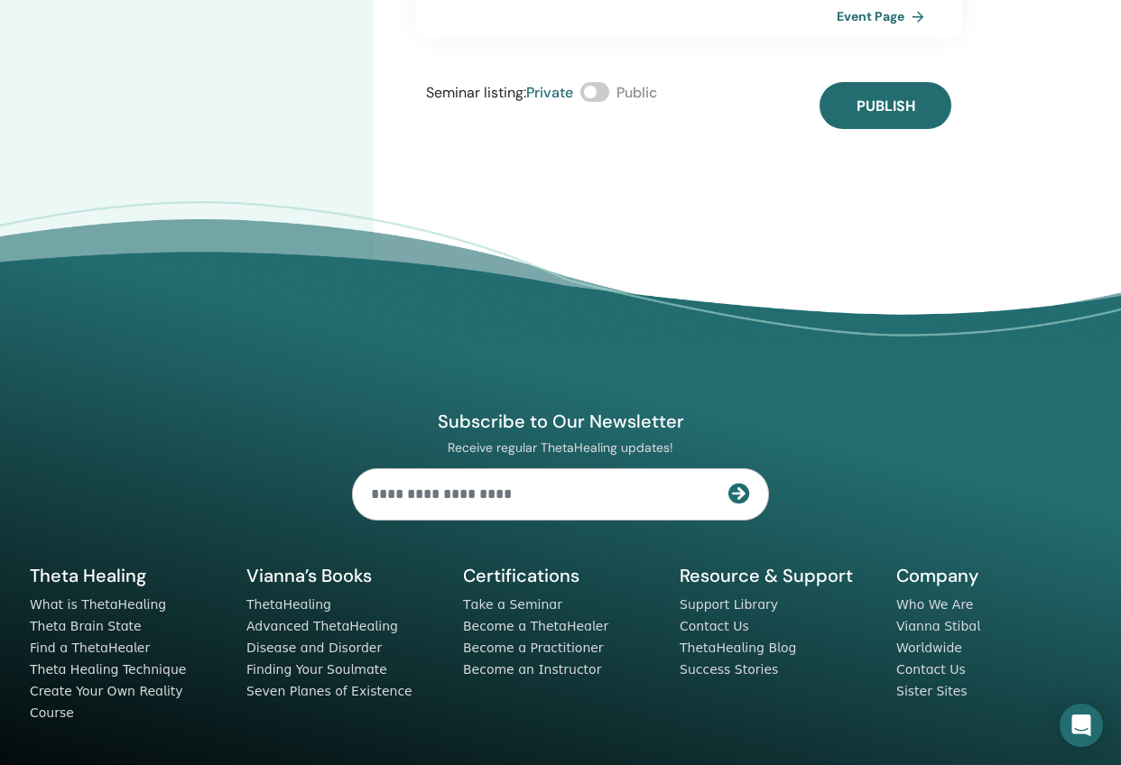
scroll to position [542, 0]
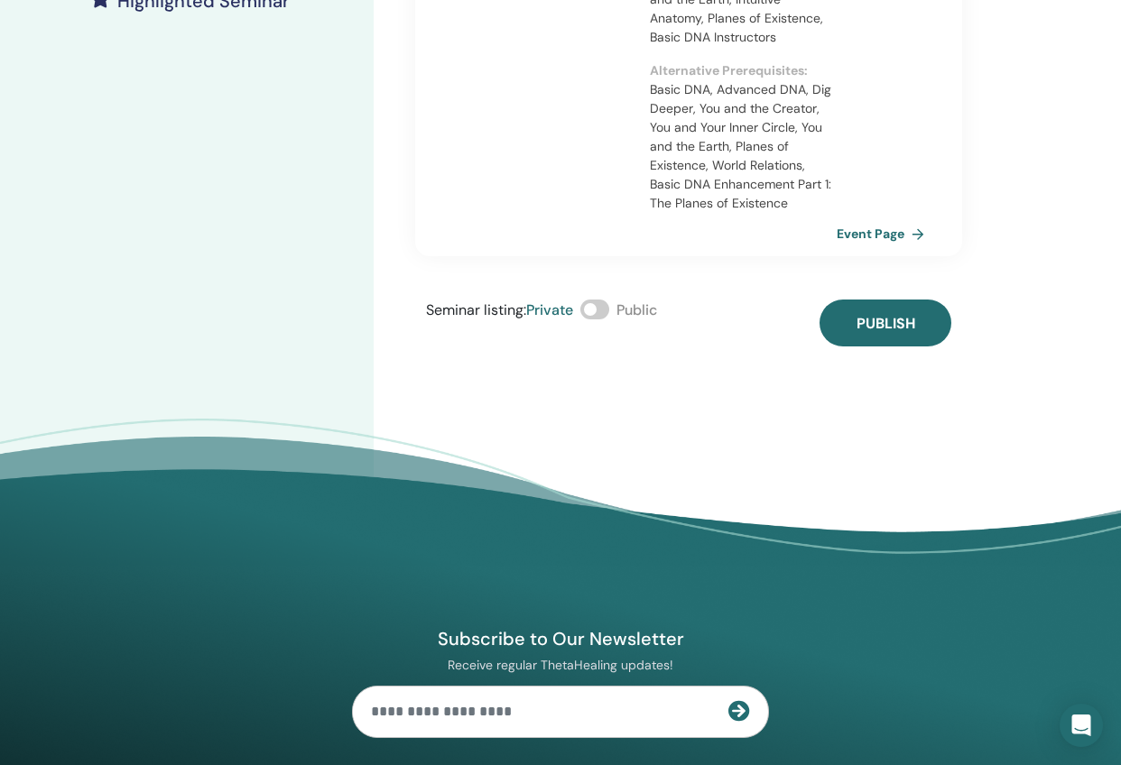
click at [596, 319] on span at bounding box center [594, 310] width 29 height 20
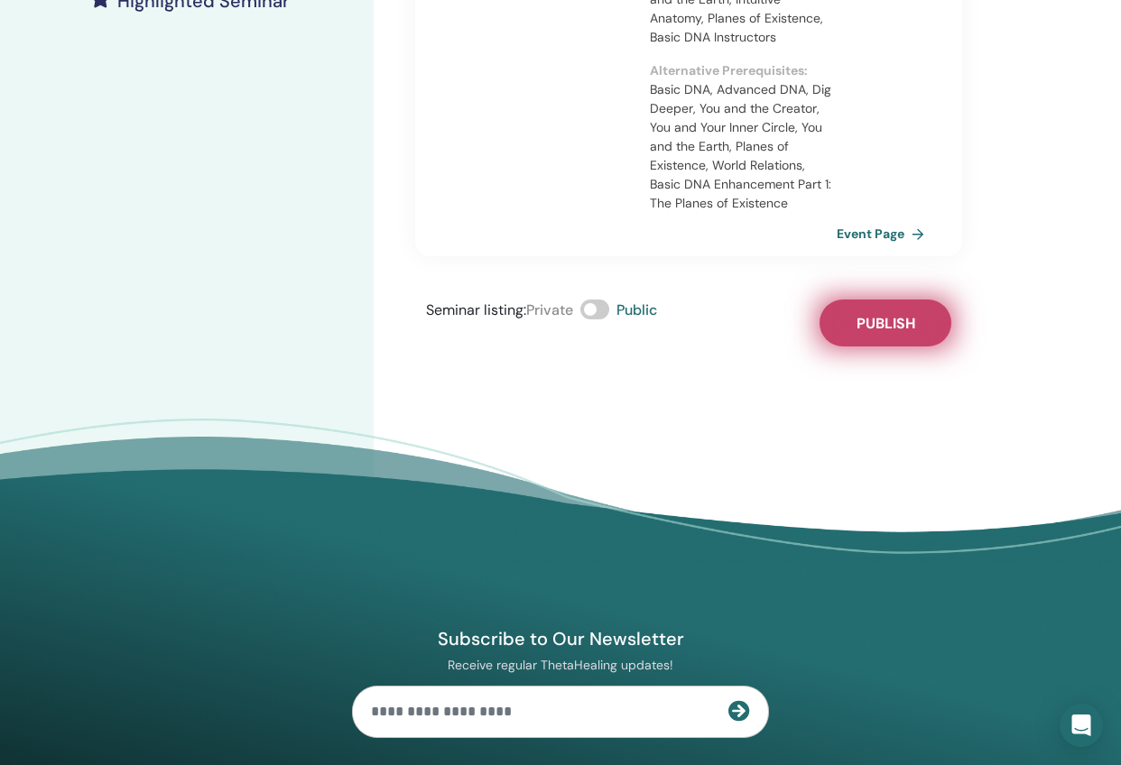
click at [891, 333] on span "Publish" at bounding box center [885, 323] width 59 height 19
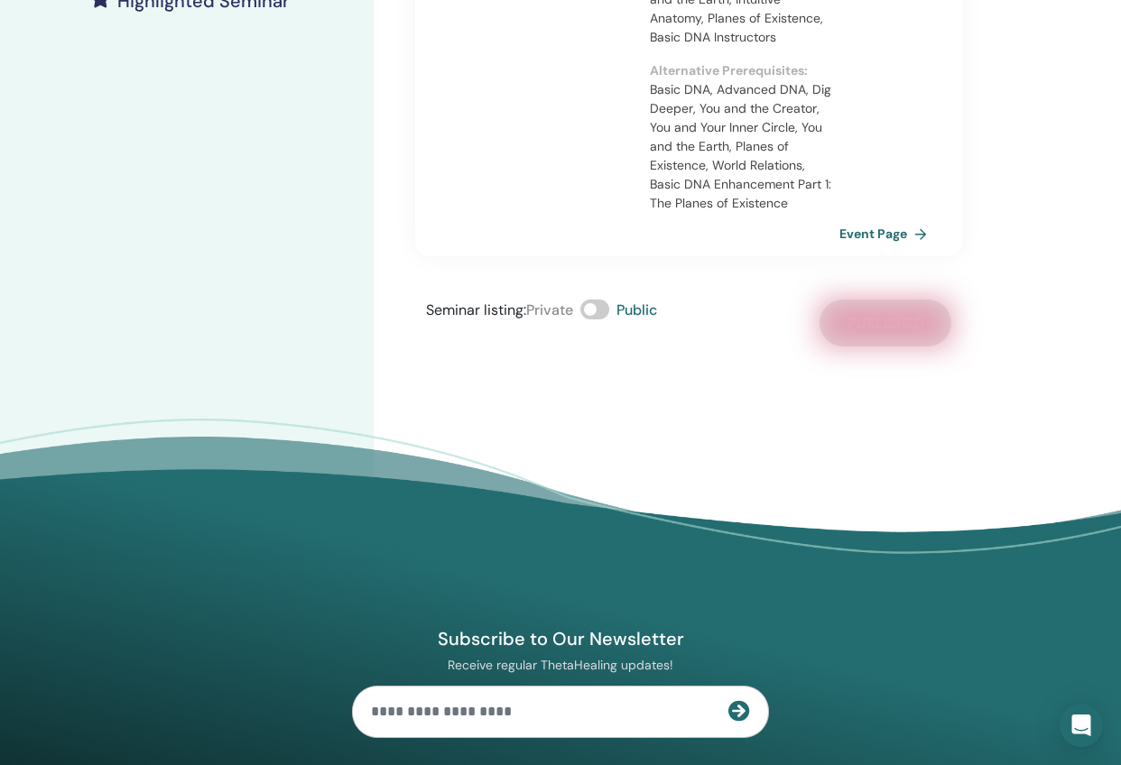
click at [888, 247] on link "Event Page" at bounding box center [886, 233] width 95 height 27
